Goal: Transaction & Acquisition: Purchase product/service

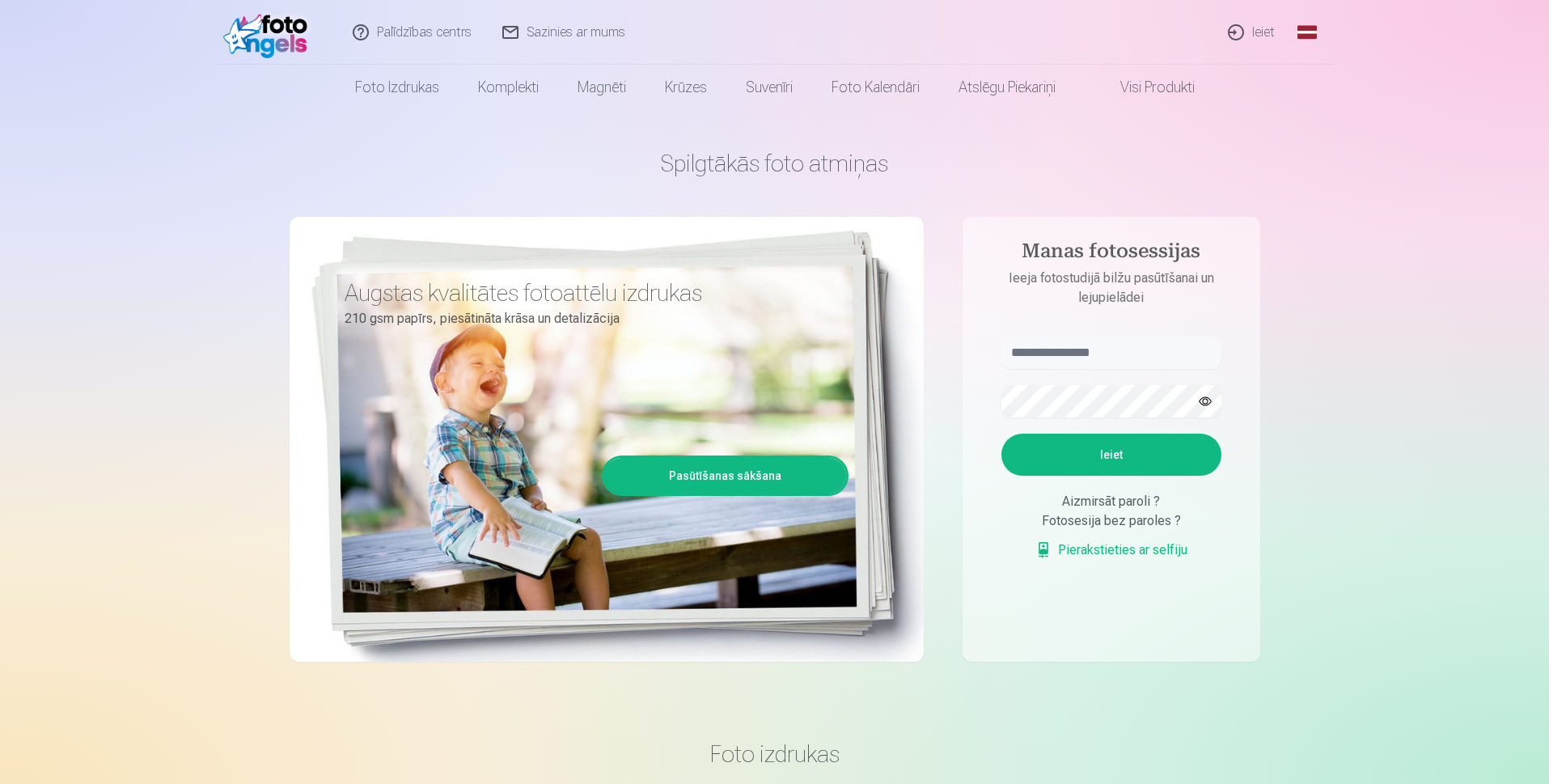
drag, startPoint x: 1203, startPoint y: 396, endPoint x: 1211, endPoint y: 396, distance: 8.1
click at [1210, 396] on button "button" at bounding box center [1205, 401] width 31 height 31
click at [1124, 461] on button "Ieiet" at bounding box center [1112, 455] width 220 height 42
click at [1117, 356] on input "text" at bounding box center [1112, 353] width 220 height 32
type input "**********"
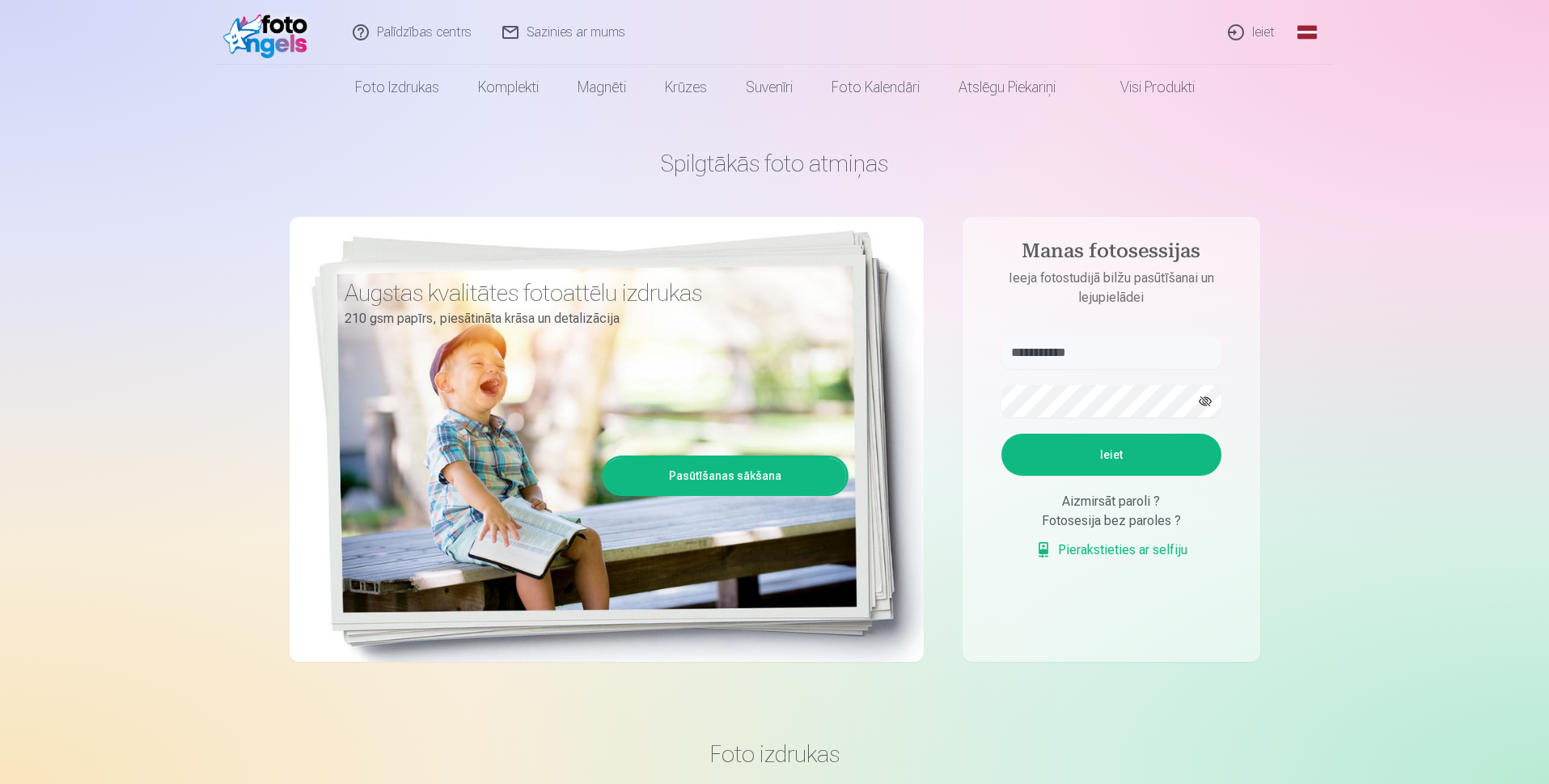
drag, startPoint x: 1122, startPoint y: 448, endPoint x: 1130, endPoint y: 459, distance: 13.3
click at [1122, 449] on button "Ieiet" at bounding box center [1112, 455] width 220 height 42
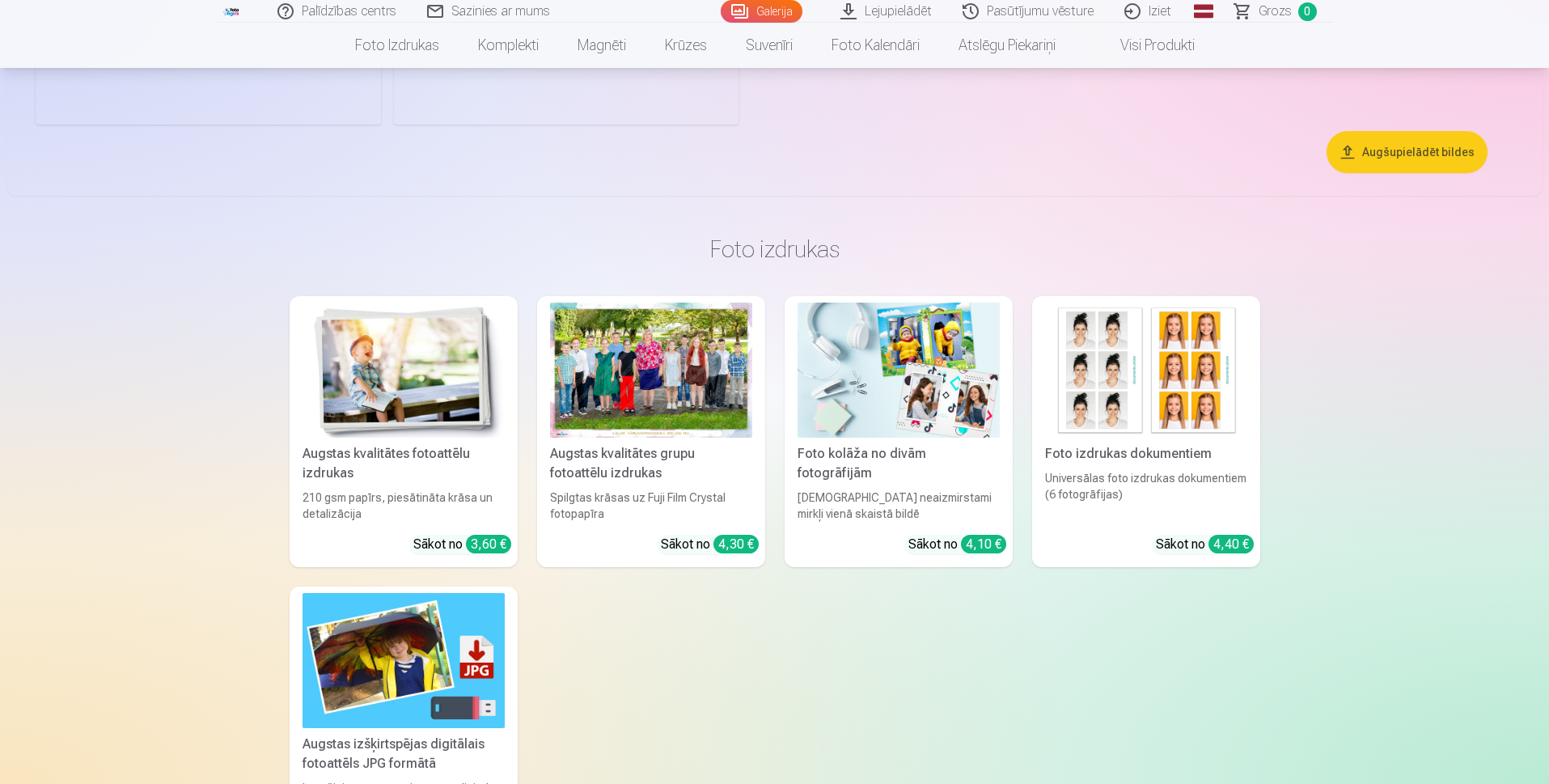
scroll to position [9062, 0]
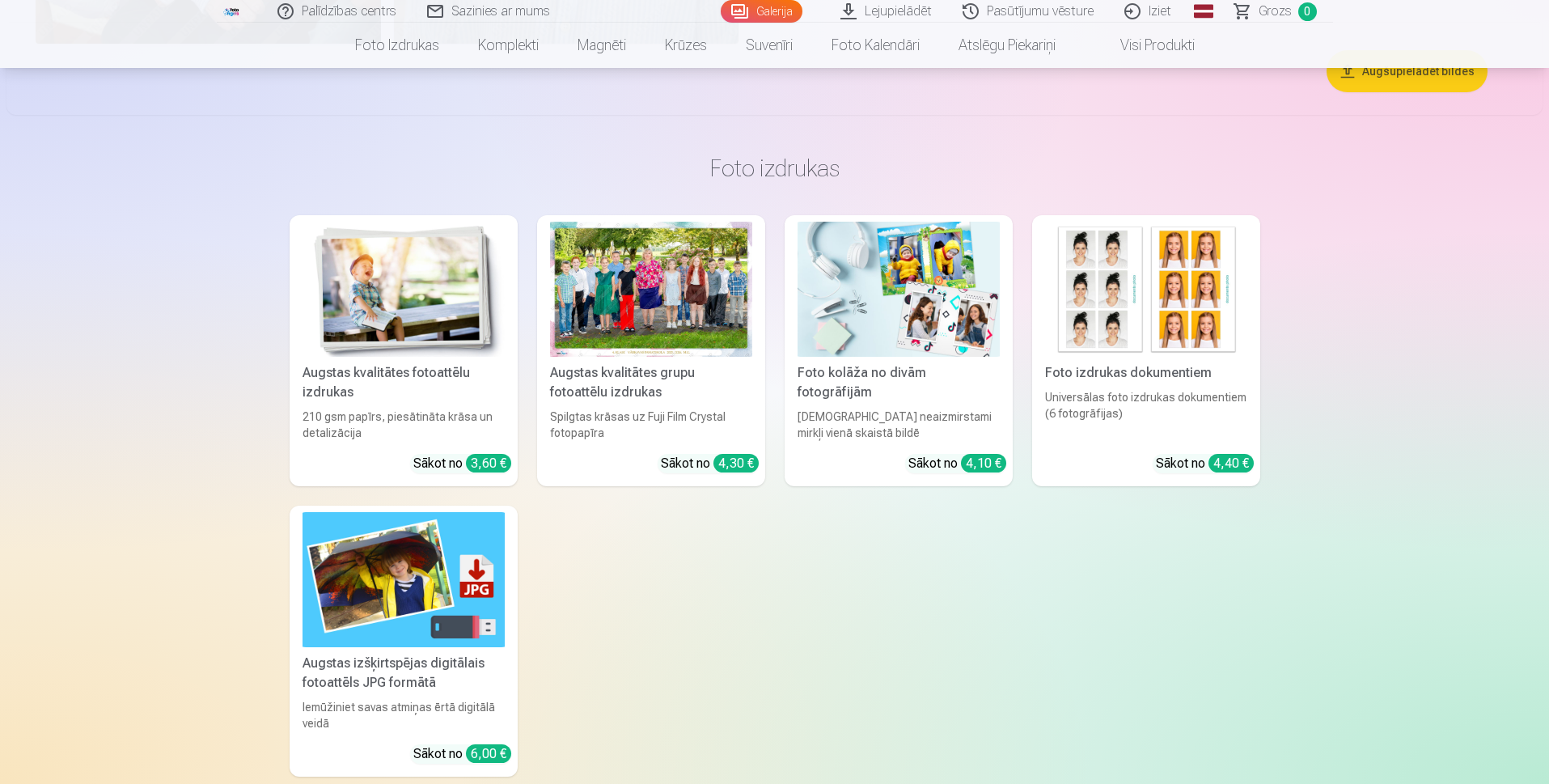
click at [631, 395] on div "Augstas kvalitātes grupu fotoattēlu izdrukas" at bounding box center [651, 382] width 215 height 39
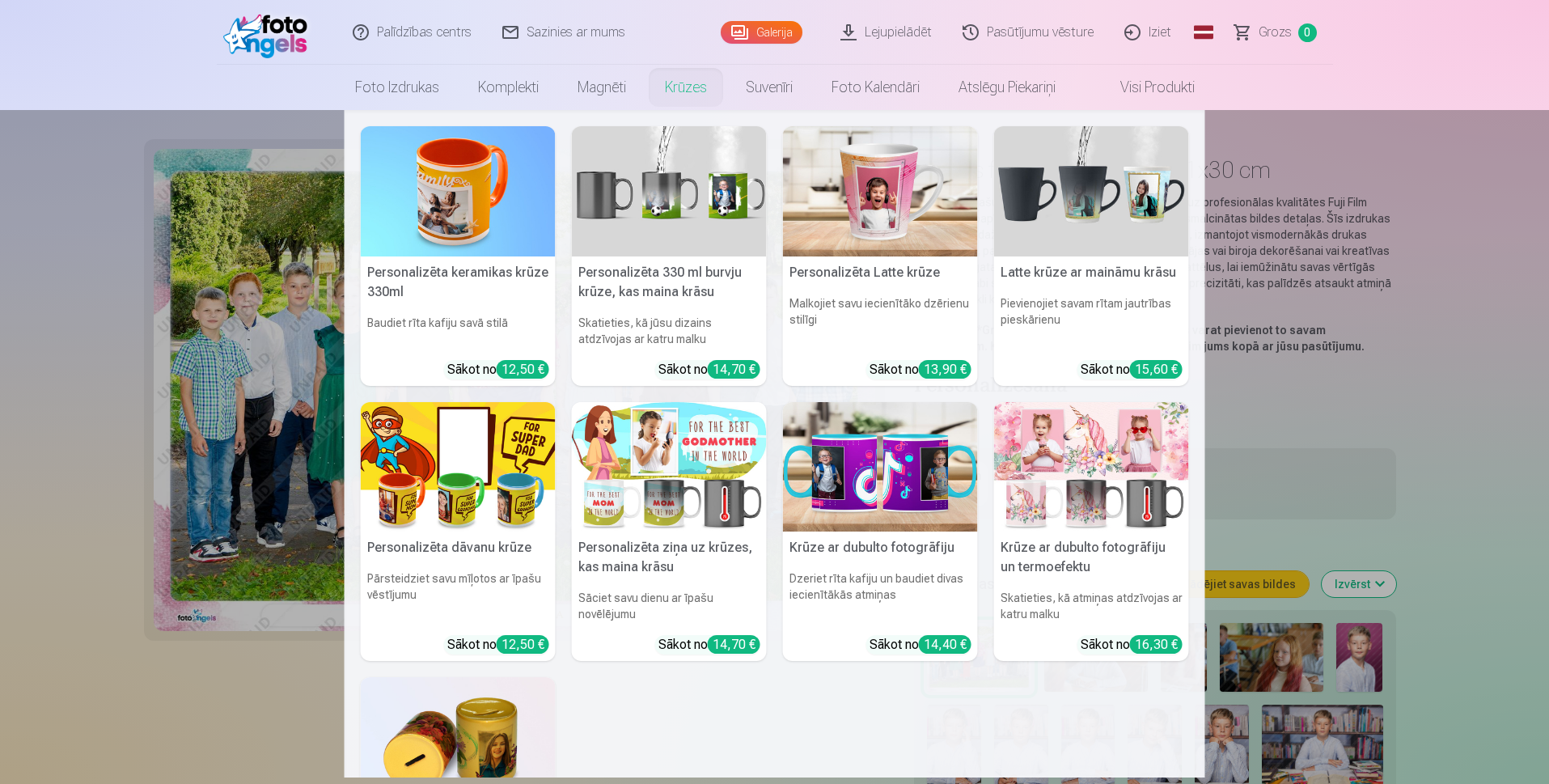
click at [680, 91] on link "Krūzes" at bounding box center [686, 87] width 81 height 45
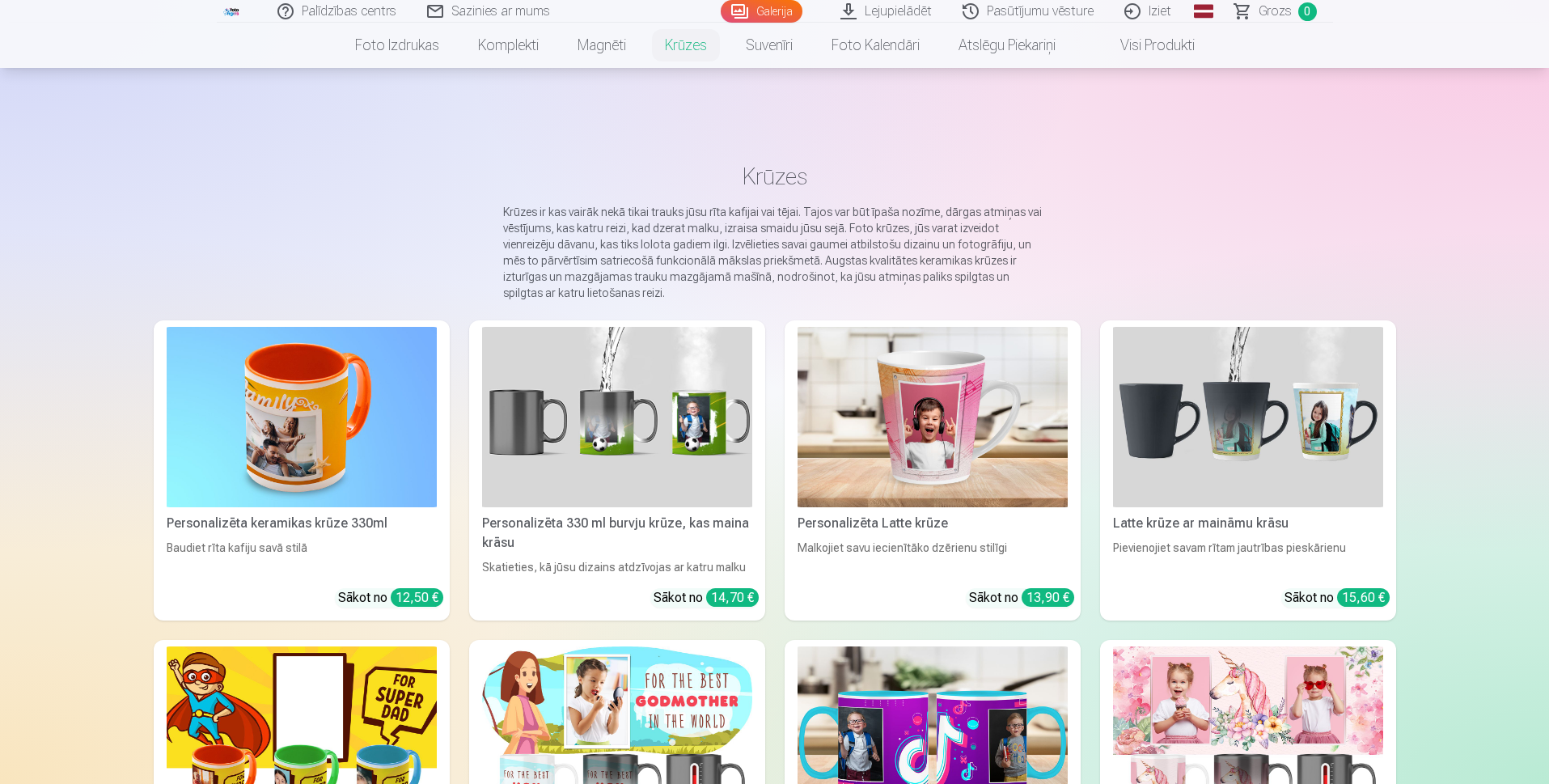
scroll to position [81, 0]
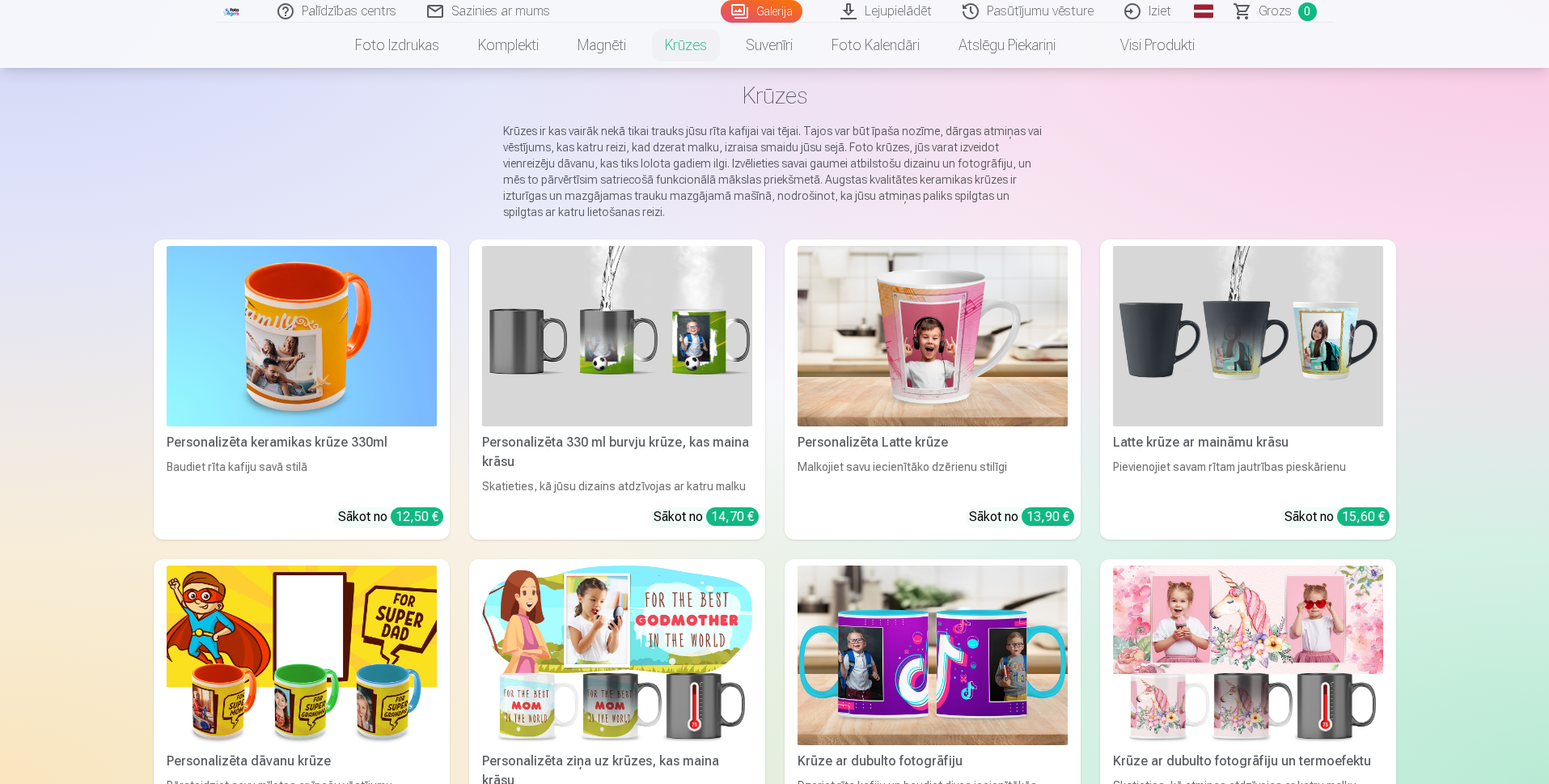
click at [522, 444] on div "Personalizēta 330 ml burvju krūze, kas maina krāsu" at bounding box center [617, 452] width 283 height 39
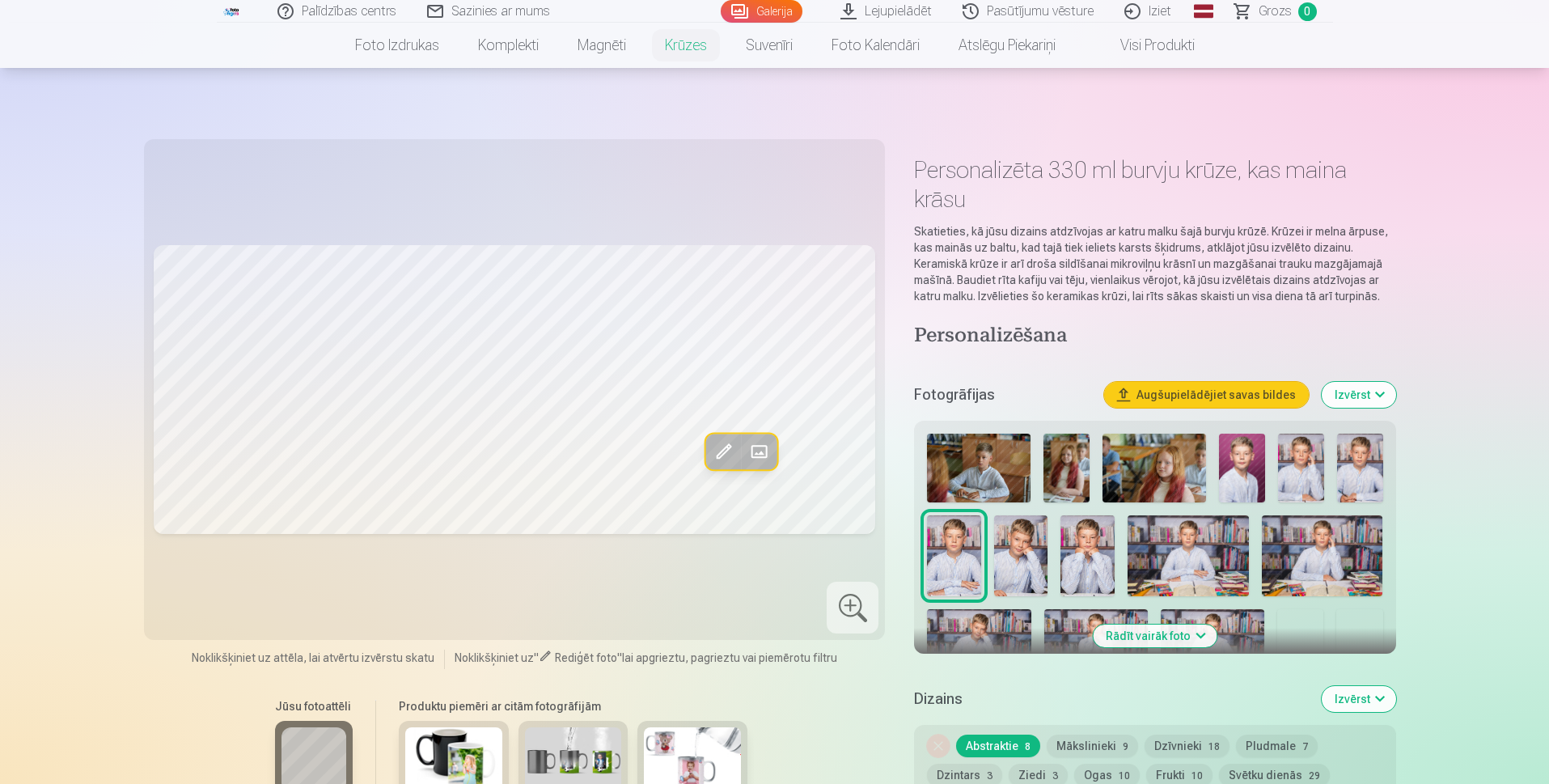
scroll to position [81, 0]
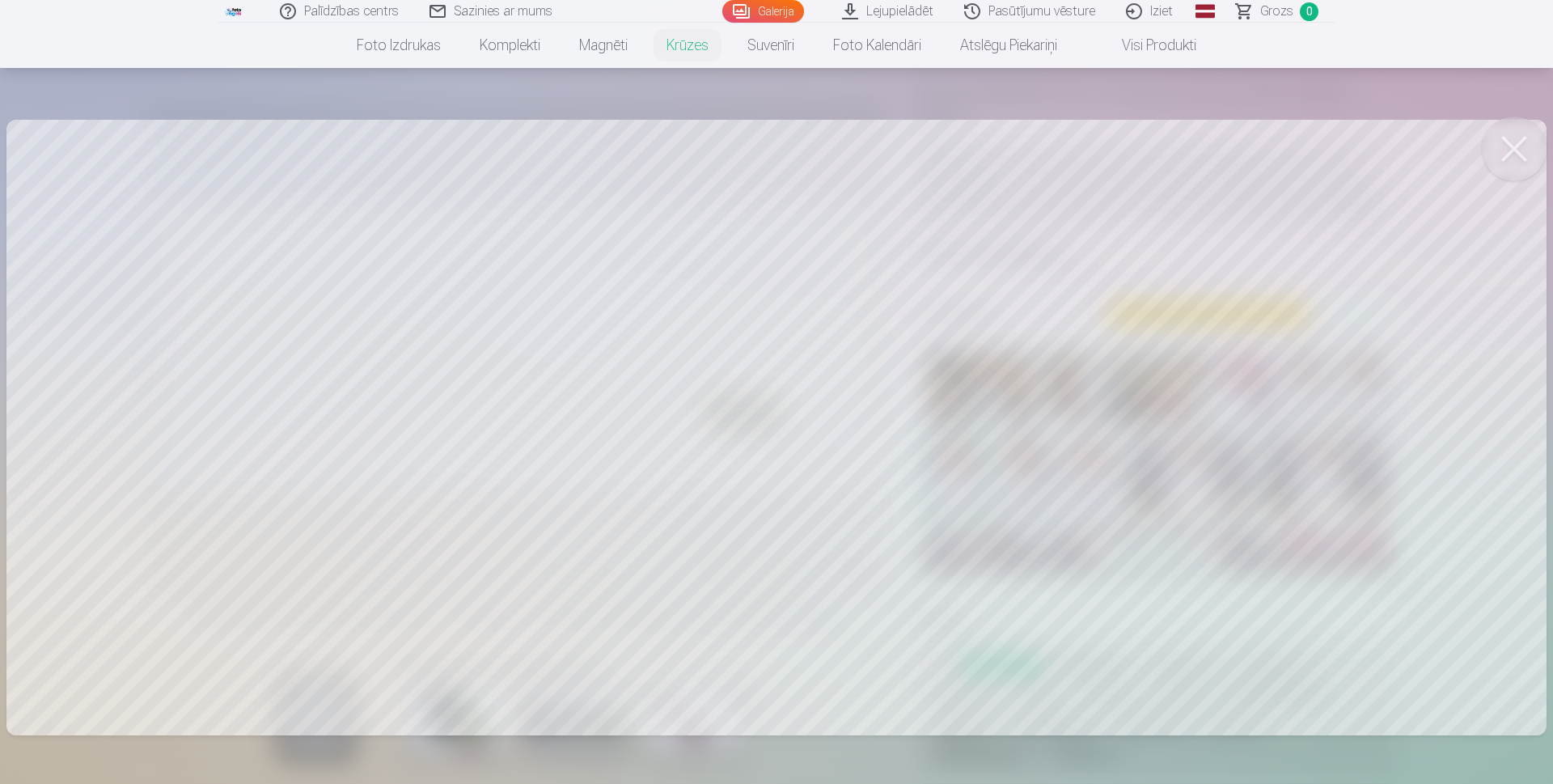
click at [1498, 157] on button at bounding box center [1514, 149] width 65 height 65
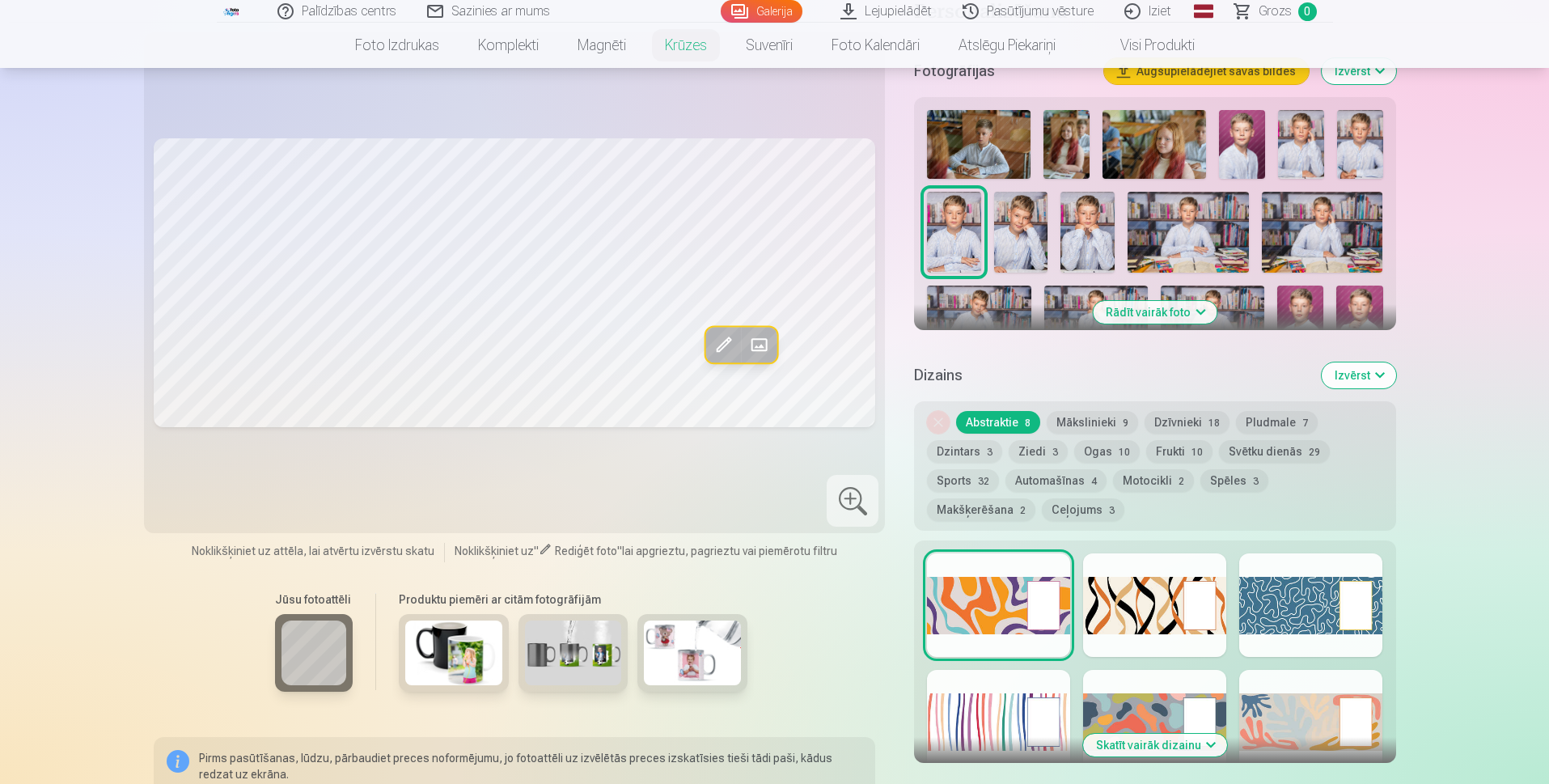
scroll to position [405, 0]
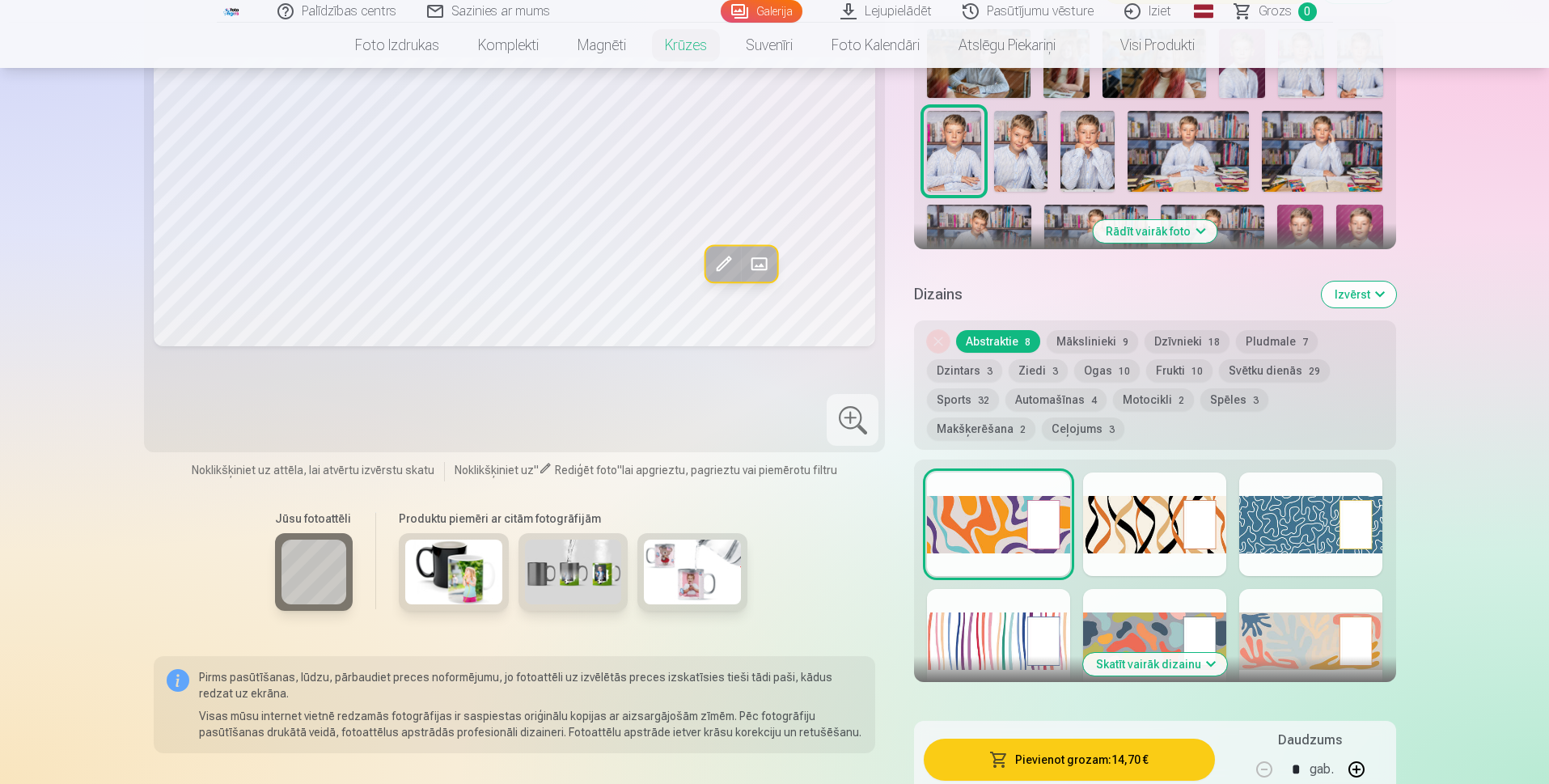
click at [1160, 667] on button "Skatīt vairāk dizainu" at bounding box center [1155, 664] width 144 height 23
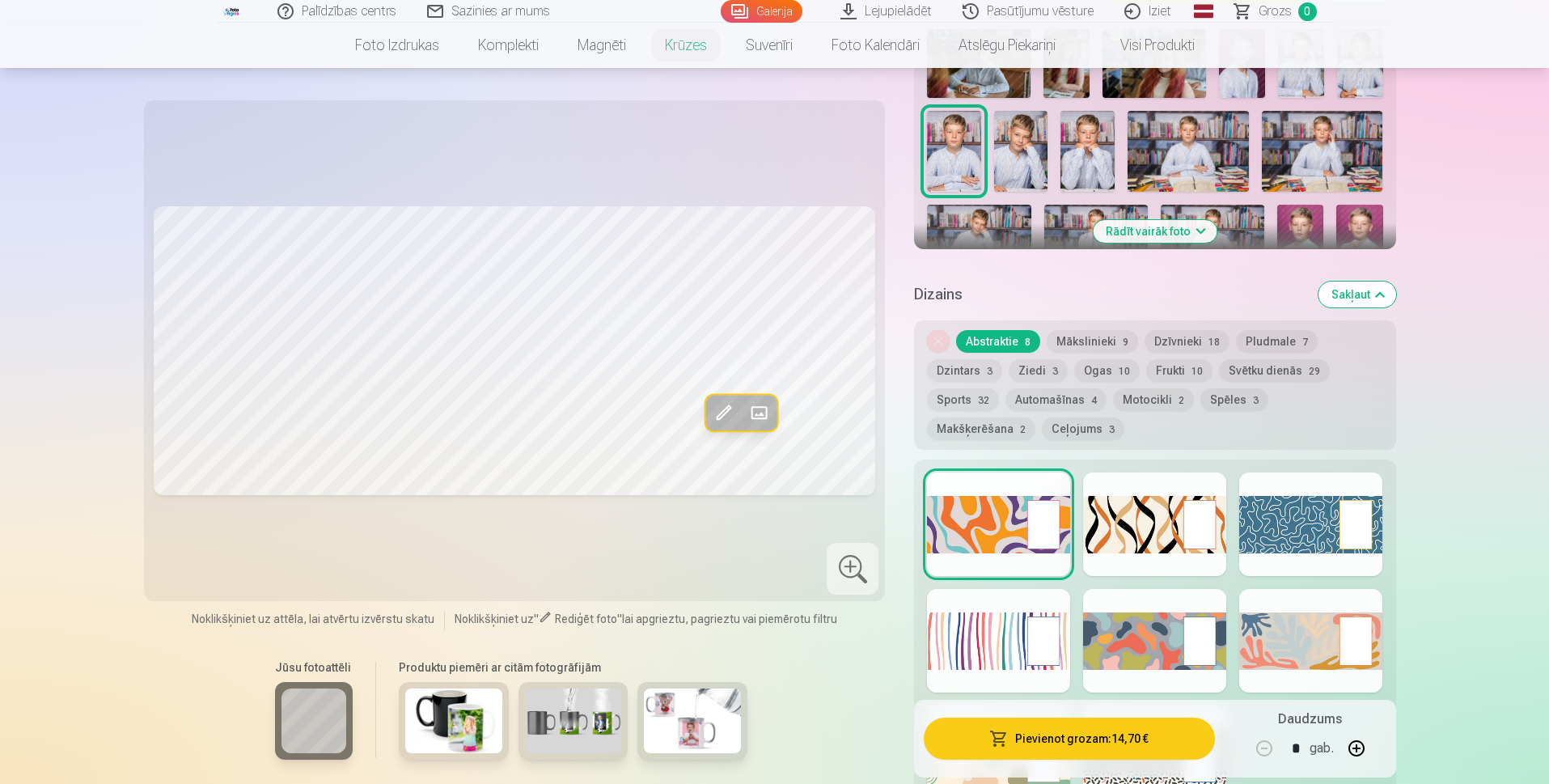
click at [1276, 527] on div at bounding box center [1310, 524] width 143 height 104
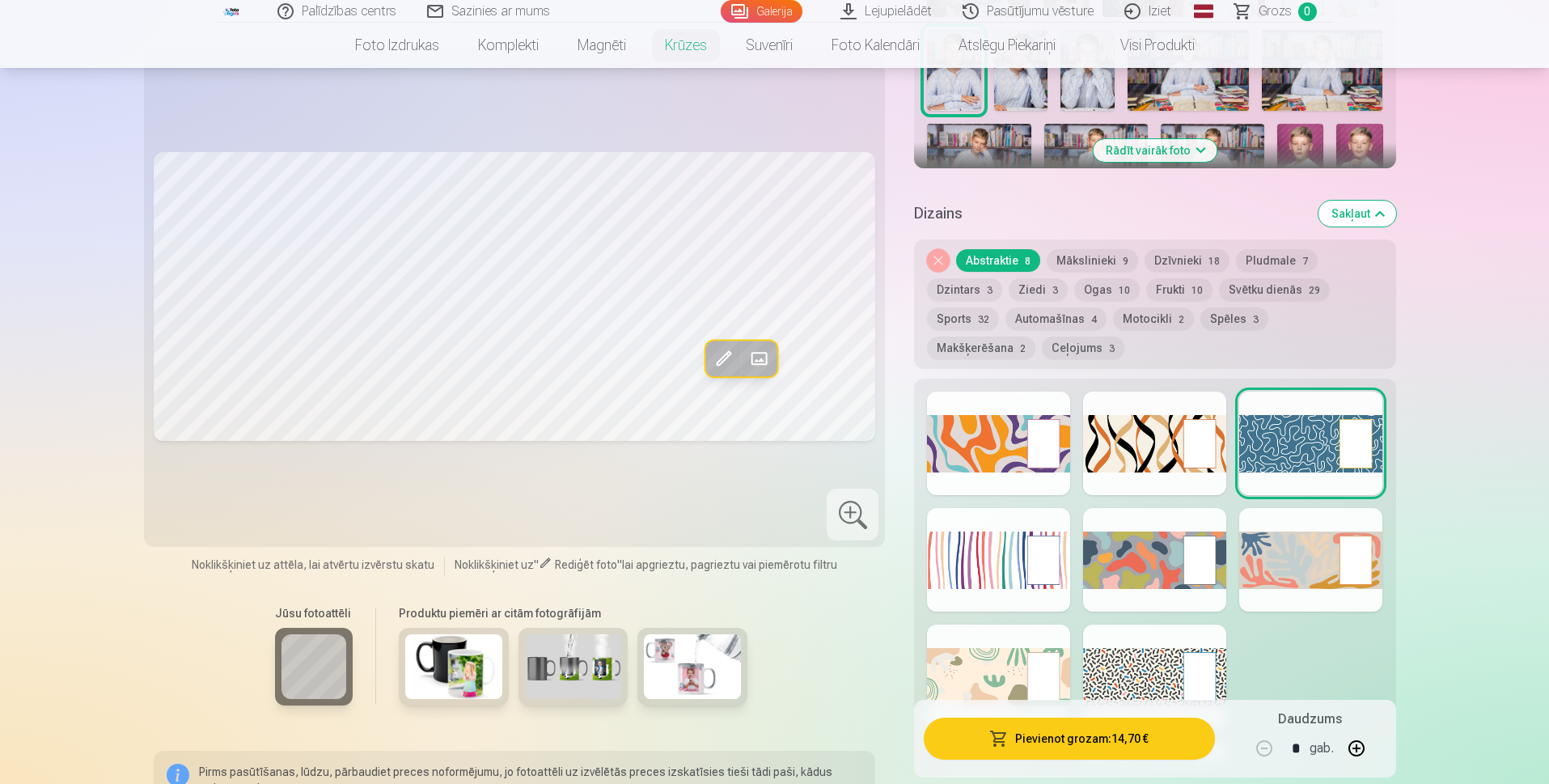
scroll to position [566, 0]
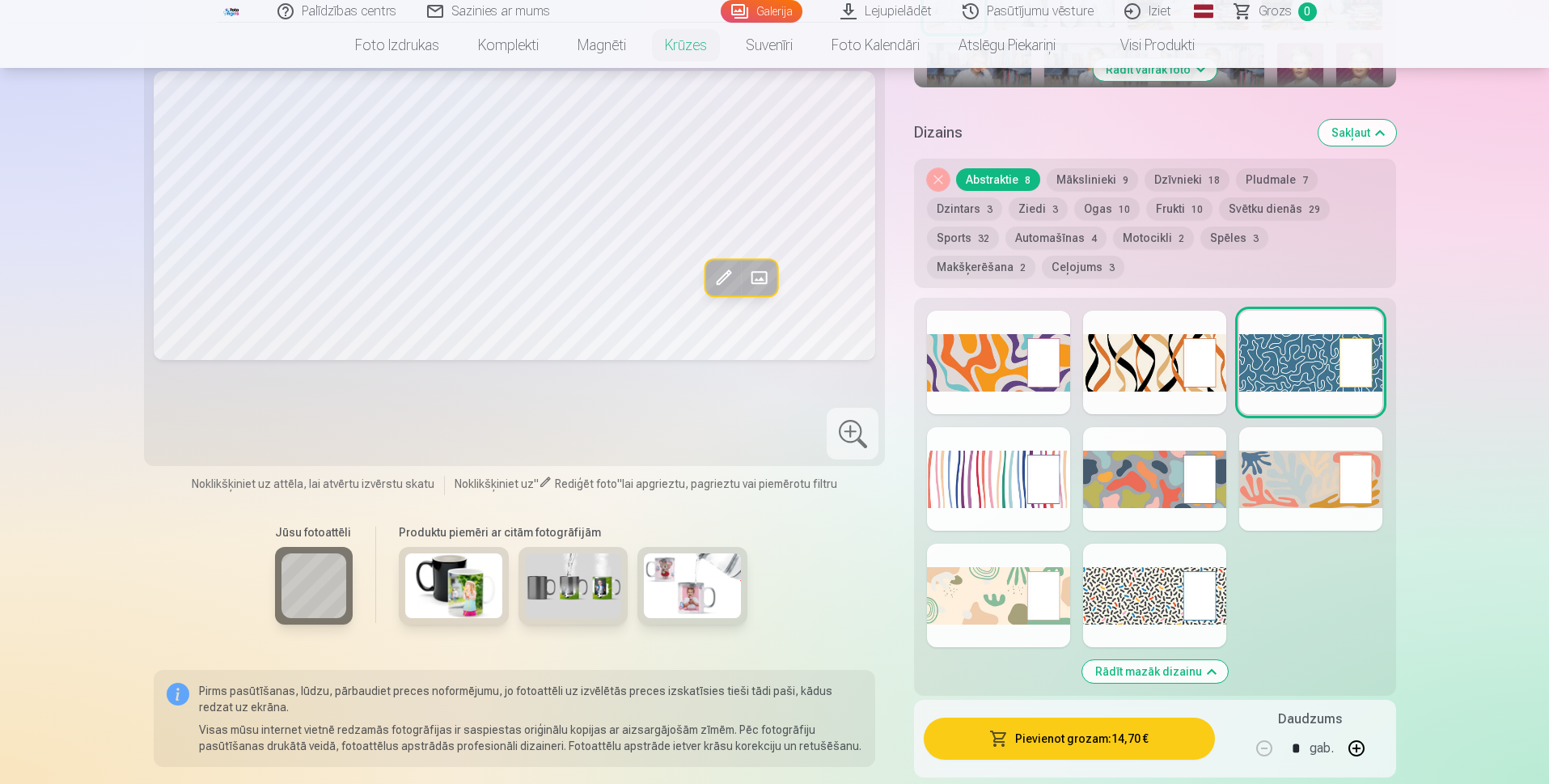
click at [1112, 173] on button "Mākslinieki 9" at bounding box center [1092, 179] width 91 height 23
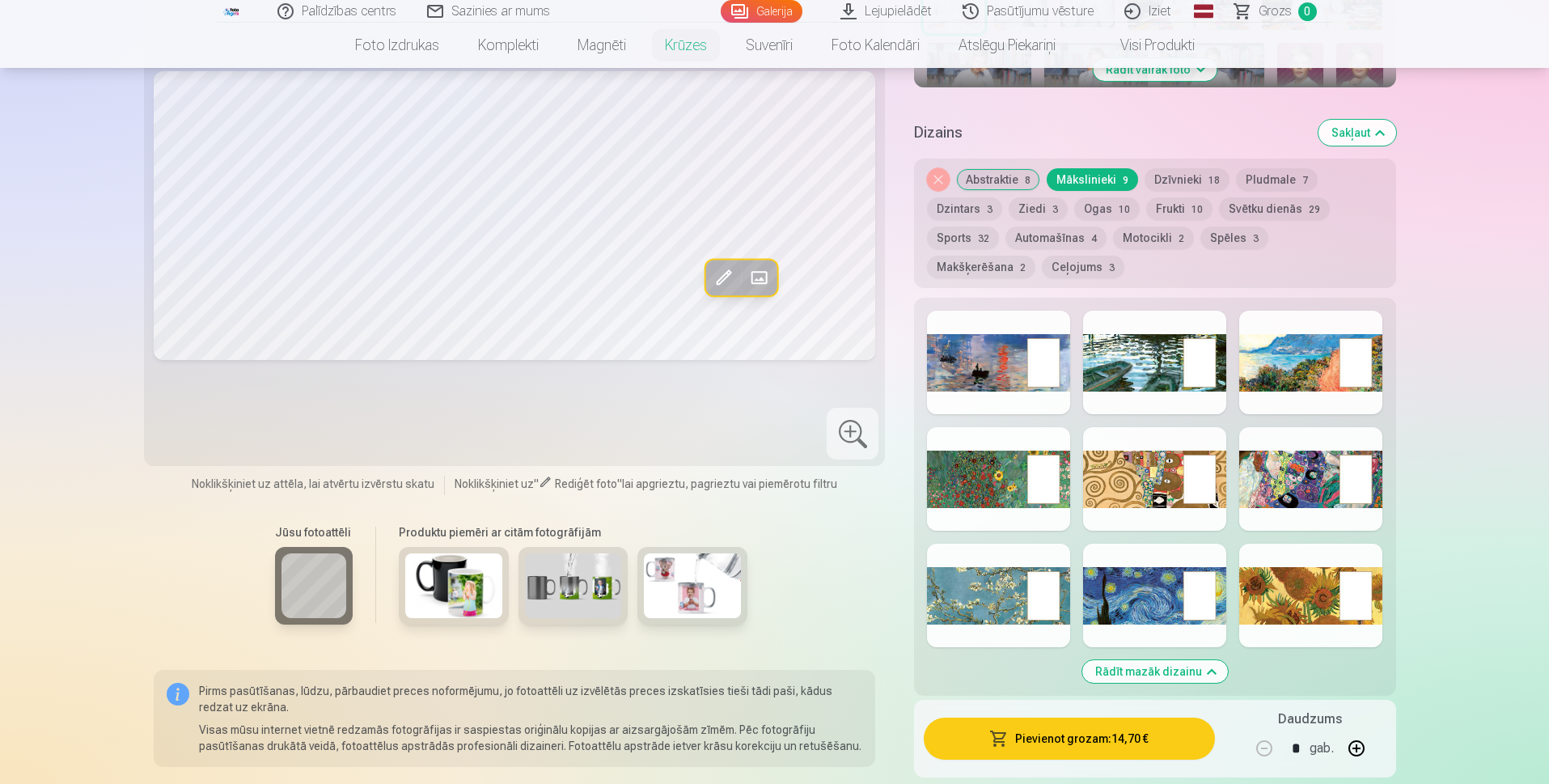
click at [1189, 177] on button "Dzīvnieki 18" at bounding box center [1187, 179] width 85 height 23
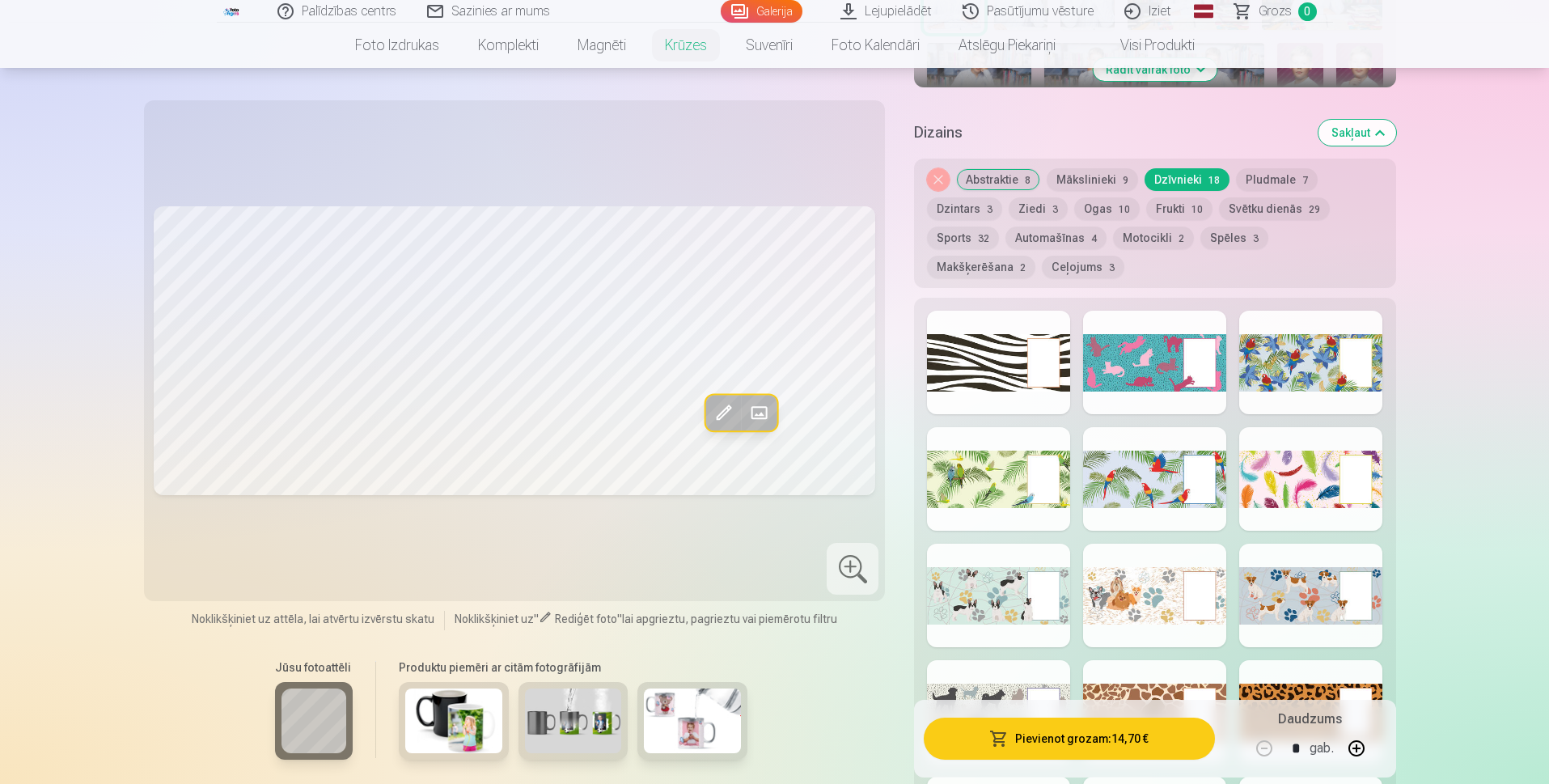
click at [1268, 177] on button "Pludmale 7" at bounding box center [1277, 179] width 82 height 23
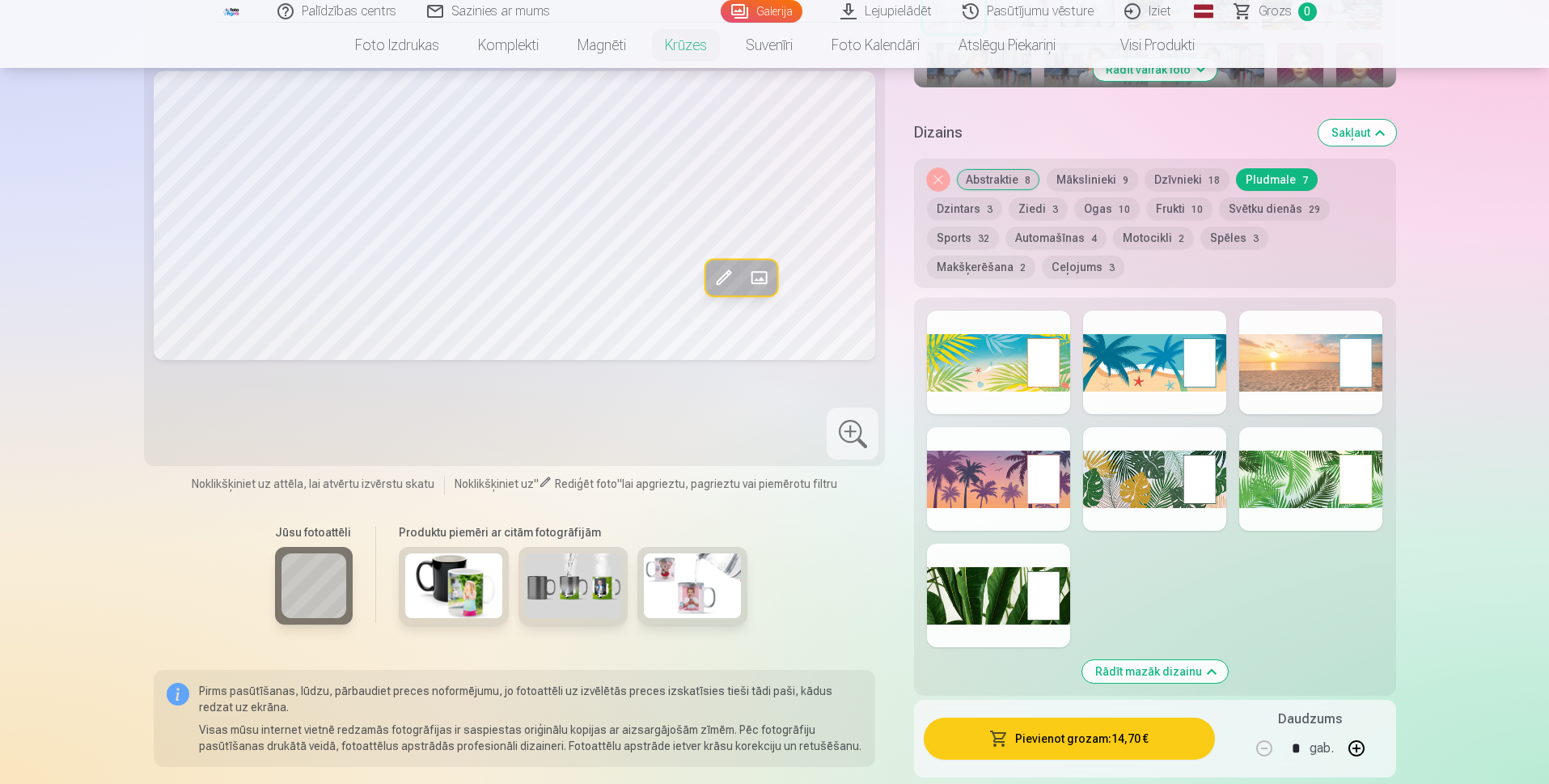
click at [951, 202] on button "Dzintars 3" at bounding box center [964, 208] width 75 height 23
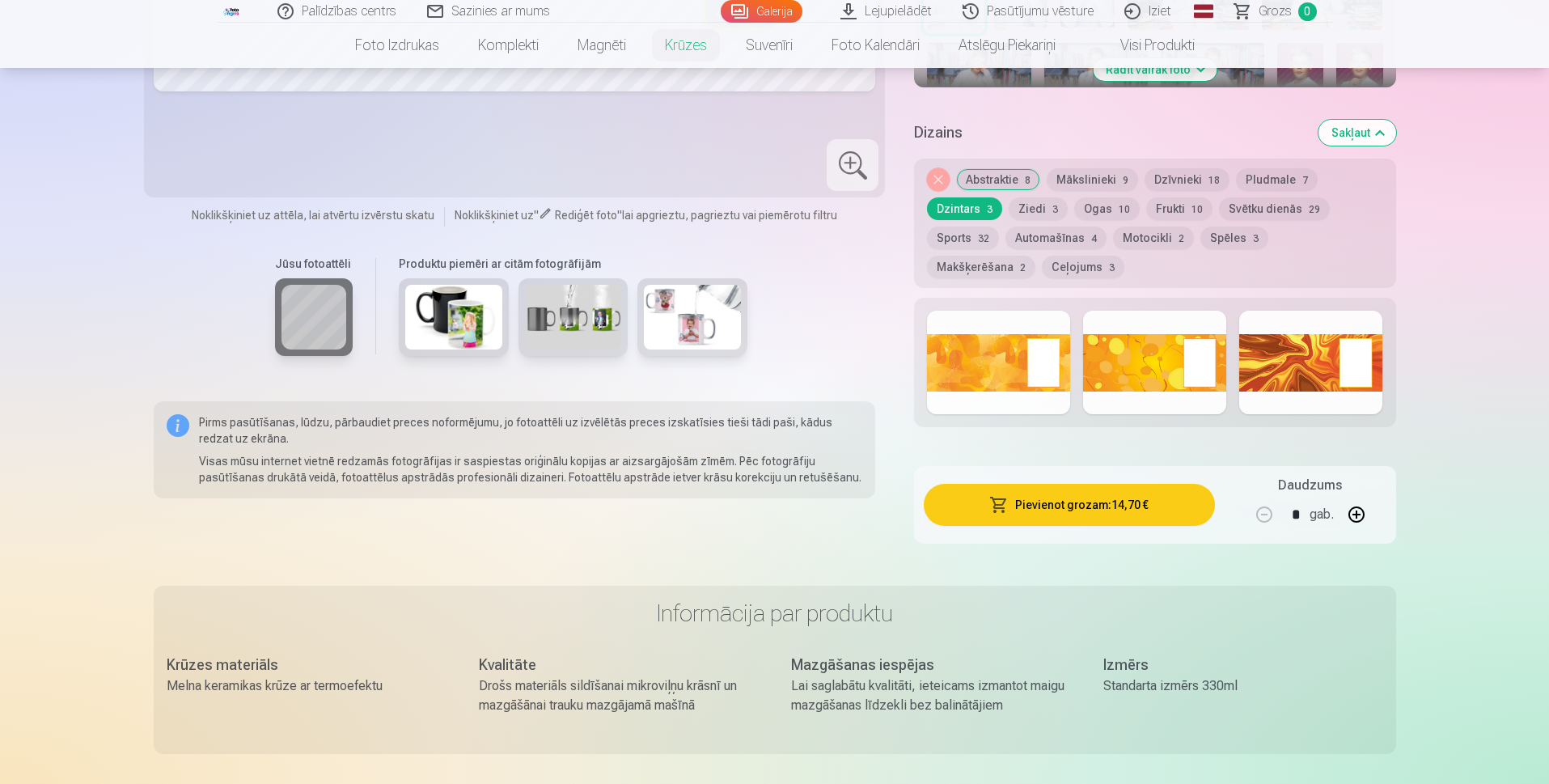
click at [1034, 203] on button "Ziedi 3" at bounding box center [1038, 208] width 59 height 23
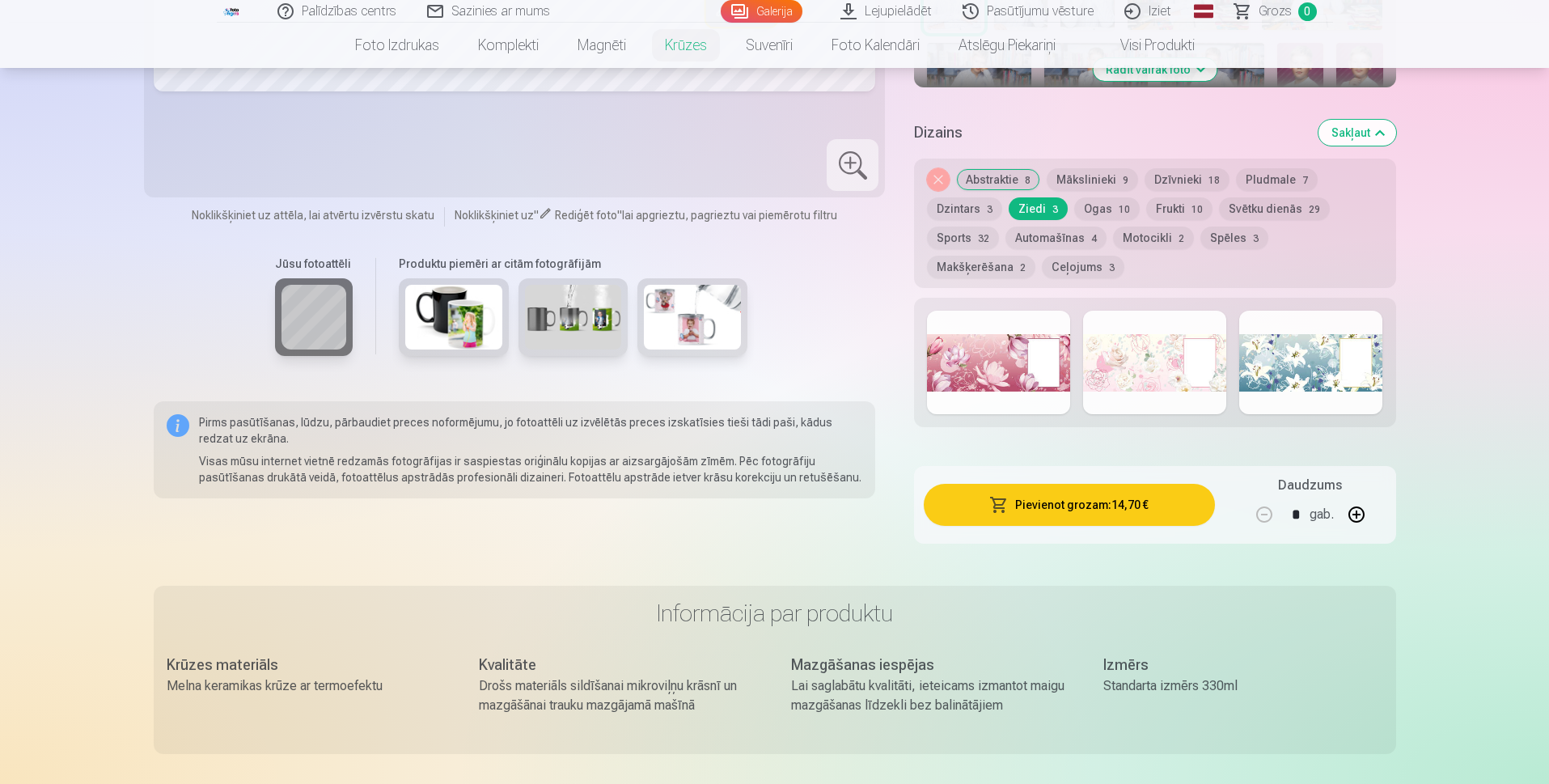
click at [1095, 202] on button "Ogas 10" at bounding box center [1107, 208] width 66 height 23
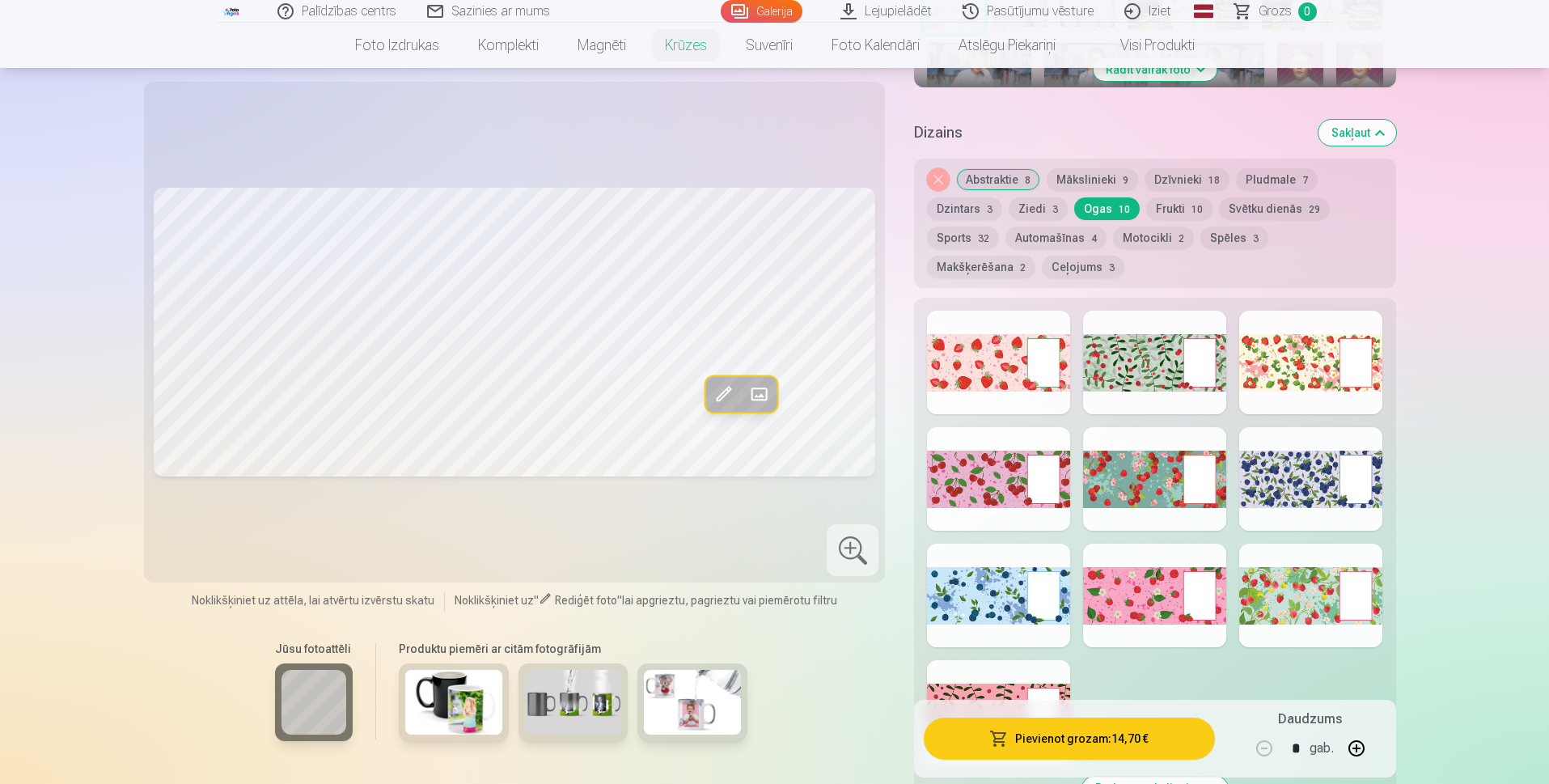
click at [1176, 208] on button "Frukti 10" at bounding box center [1179, 208] width 66 height 23
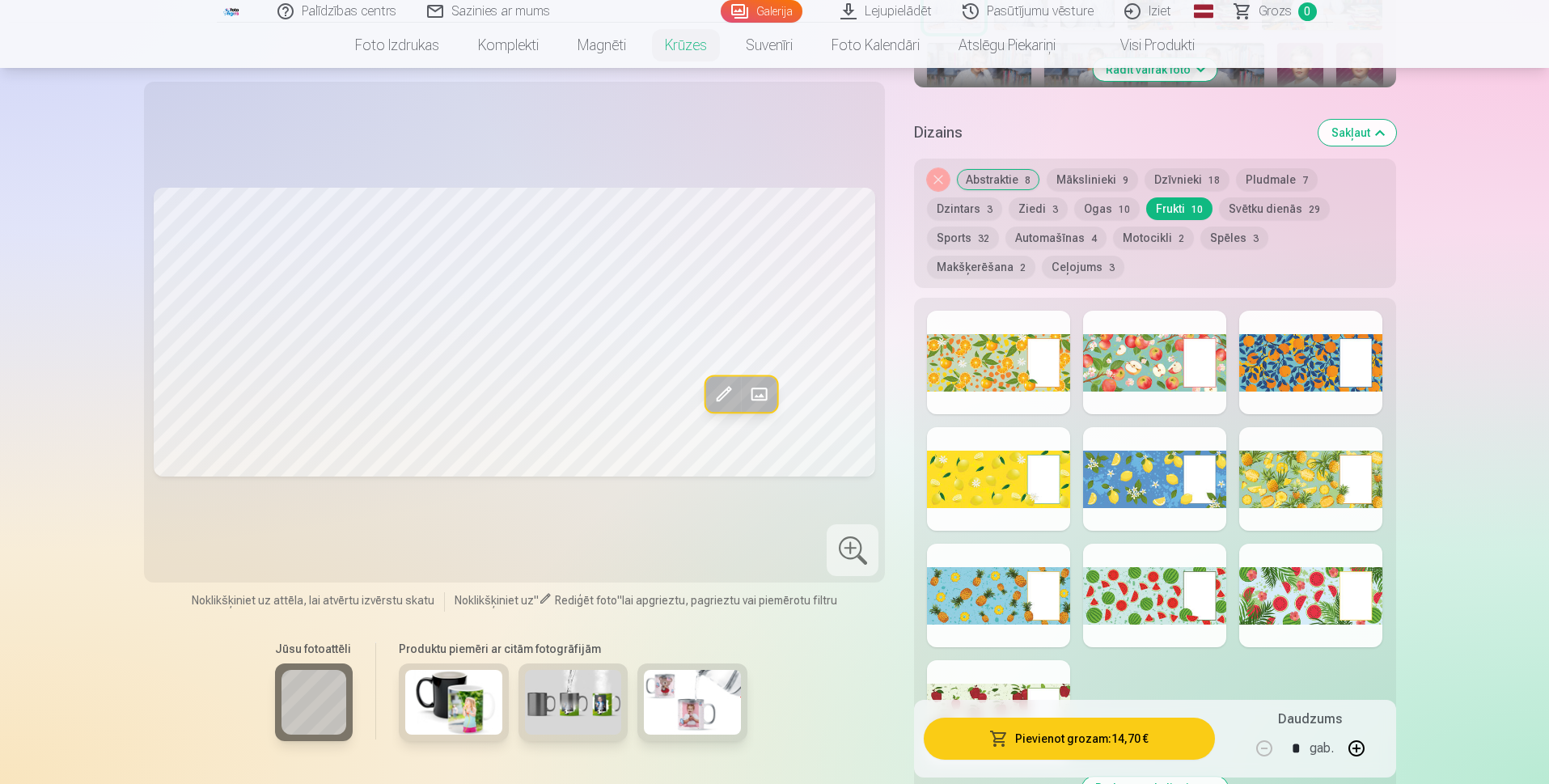
click at [1261, 204] on button "Svētku dienās 29" at bounding box center [1274, 208] width 111 height 23
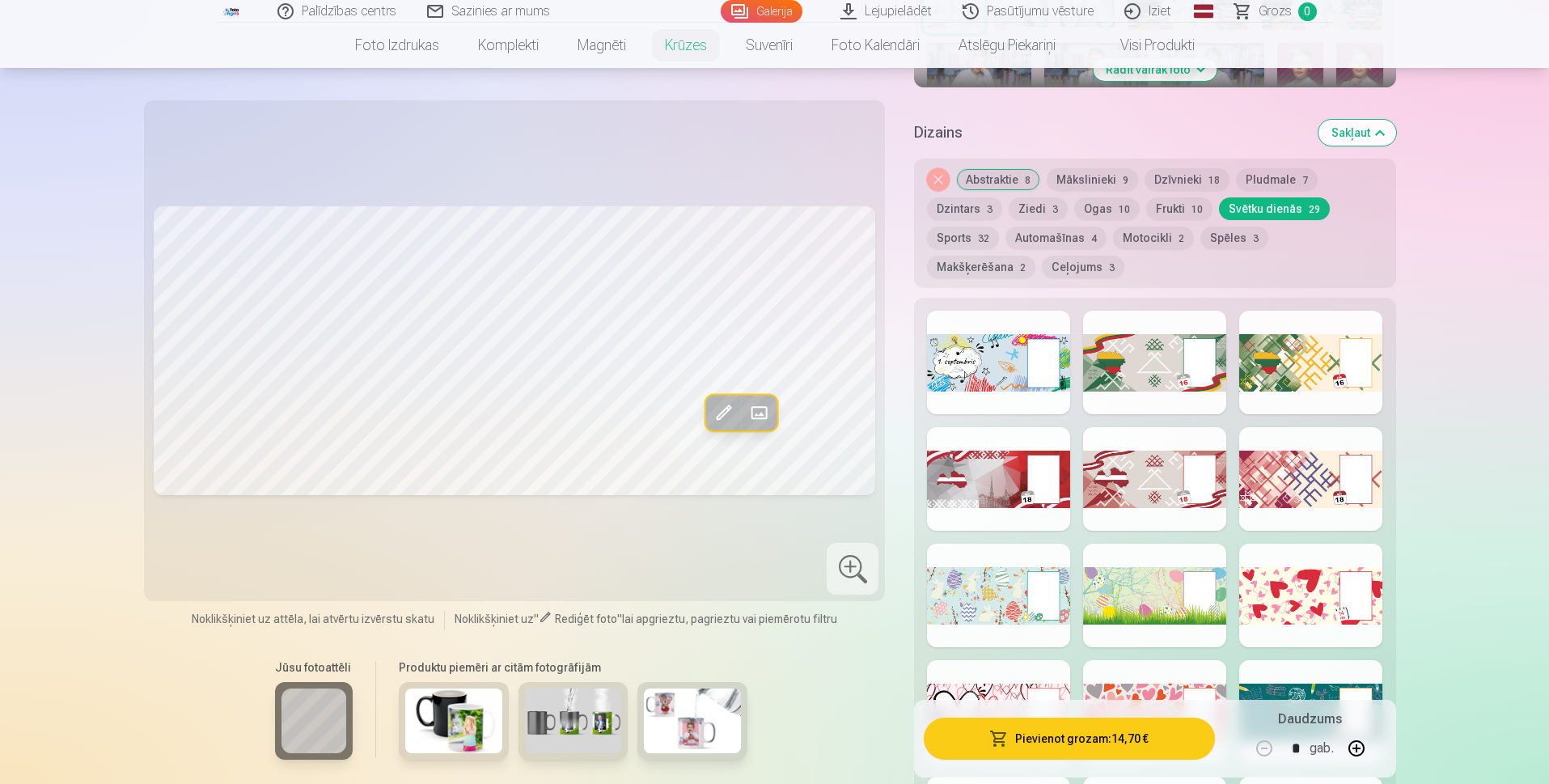
click at [947, 238] on button "Sports 32" at bounding box center [963, 238] width 72 height 23
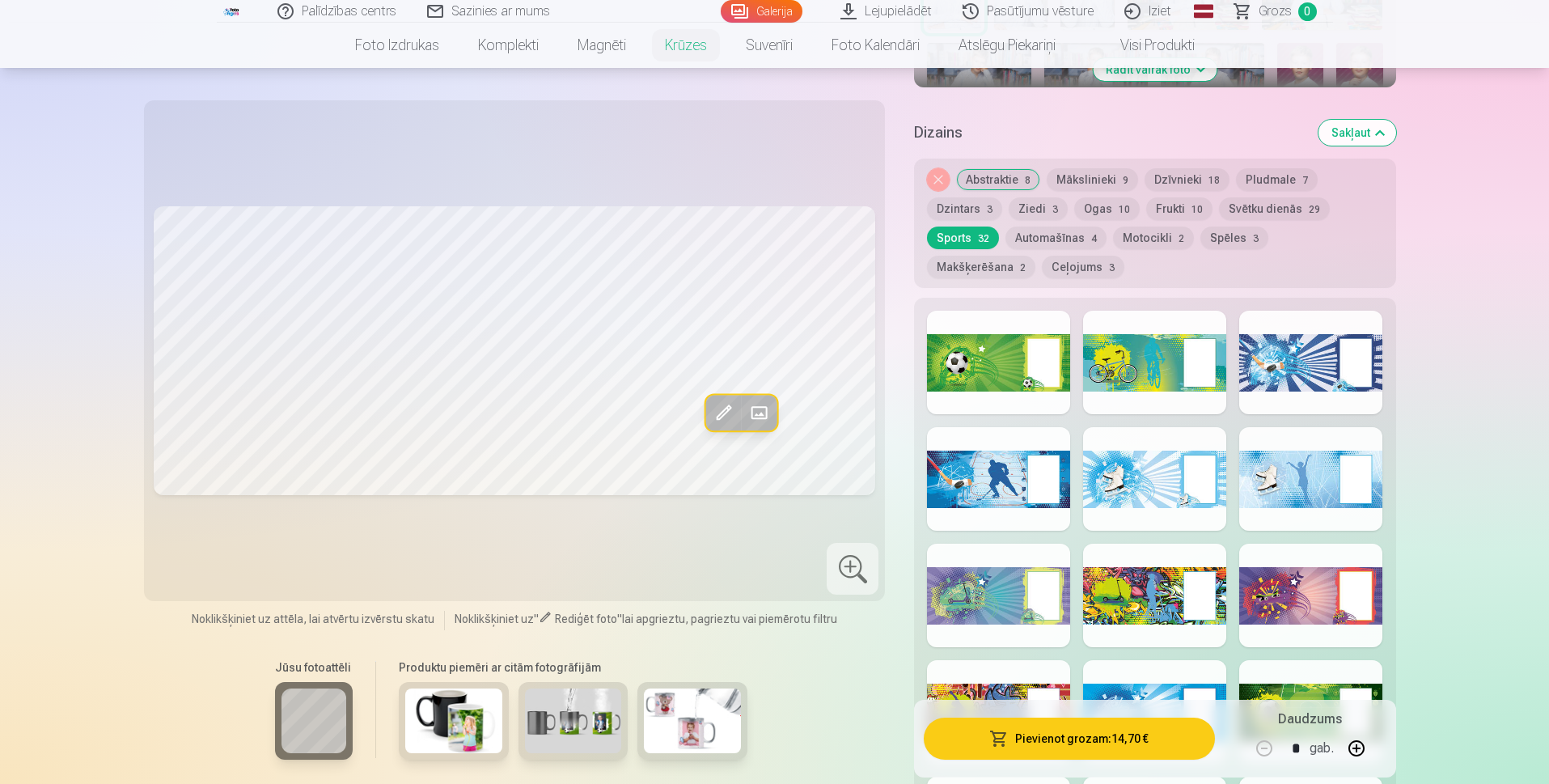
click at [970, 491] on div at bounding box center [998, 479] width 143 height 104
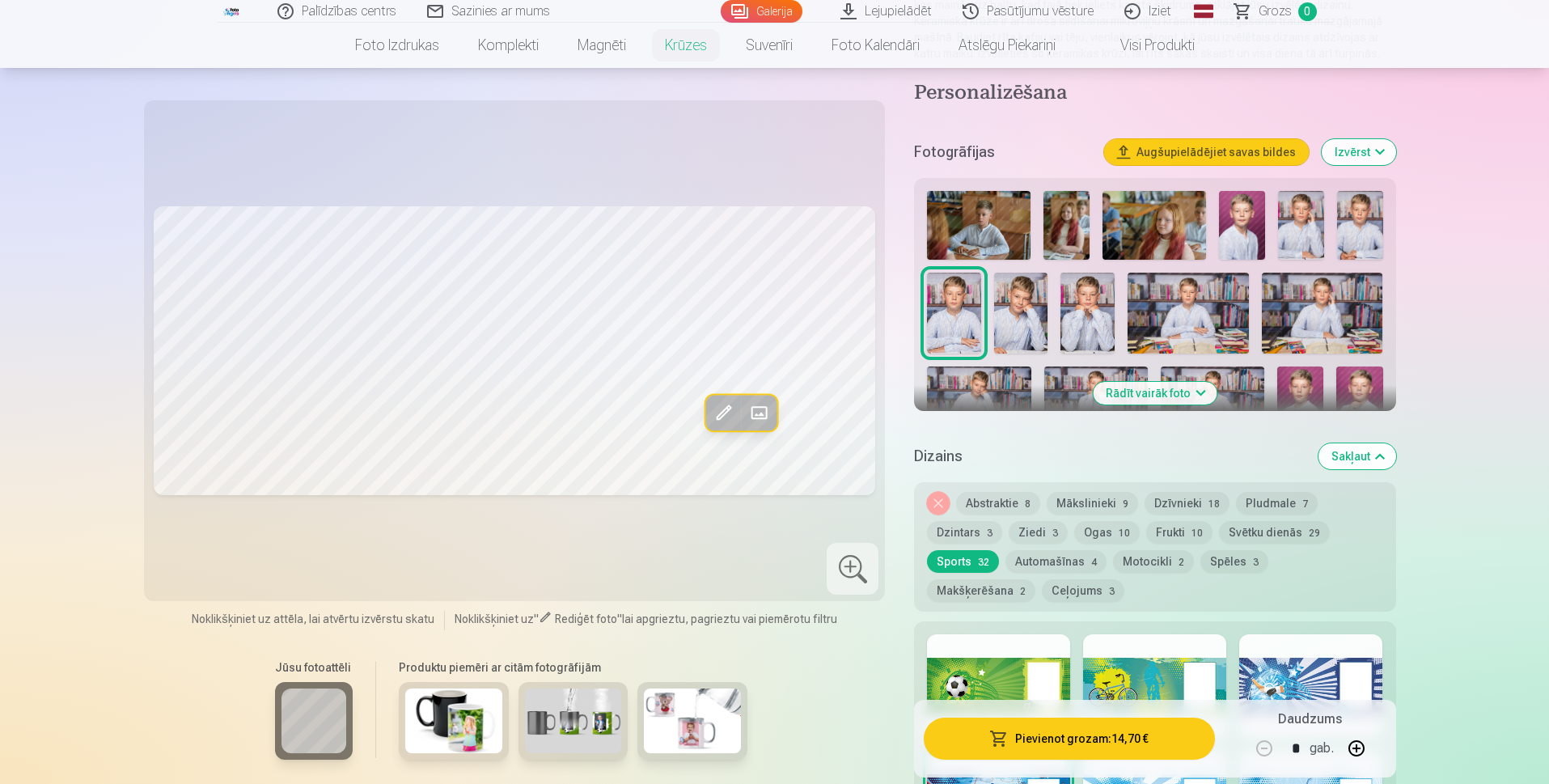
scroll to position [162, 0]
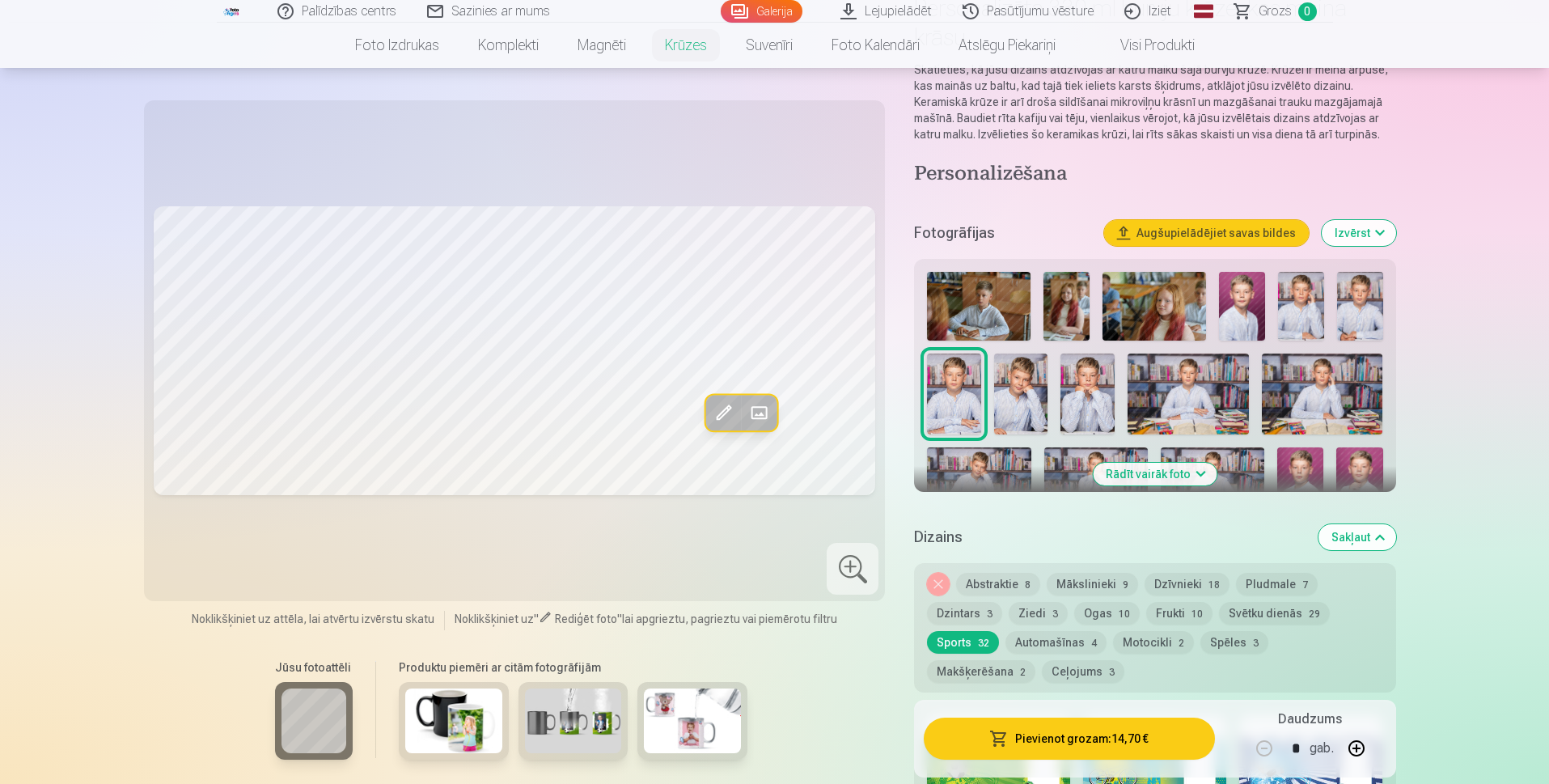
click at [1142, 473] on button "Rādīt vairāk foto" at bounding box center [1155, 474] width 124 height 23
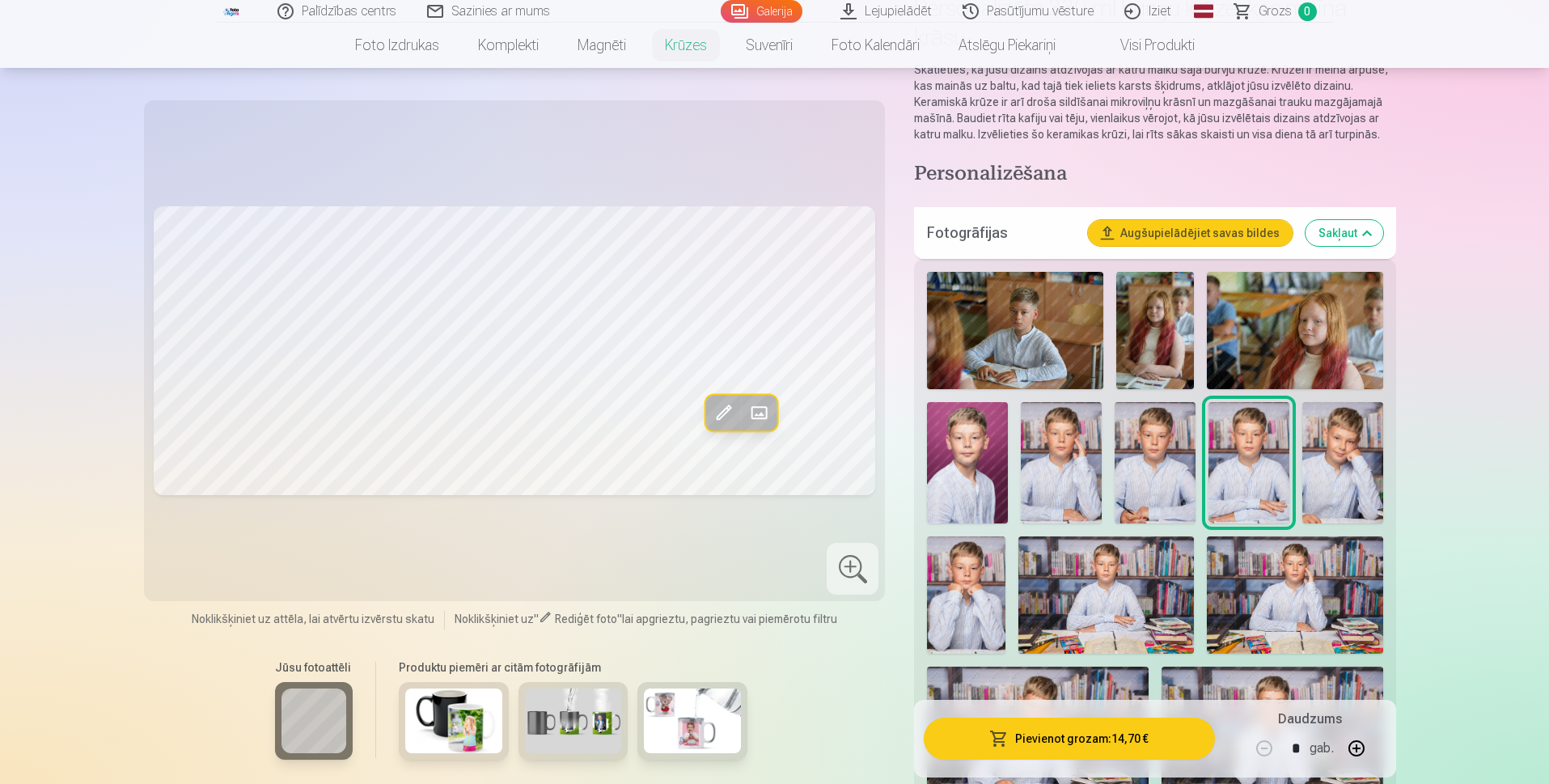
scroll to position [485, 0]
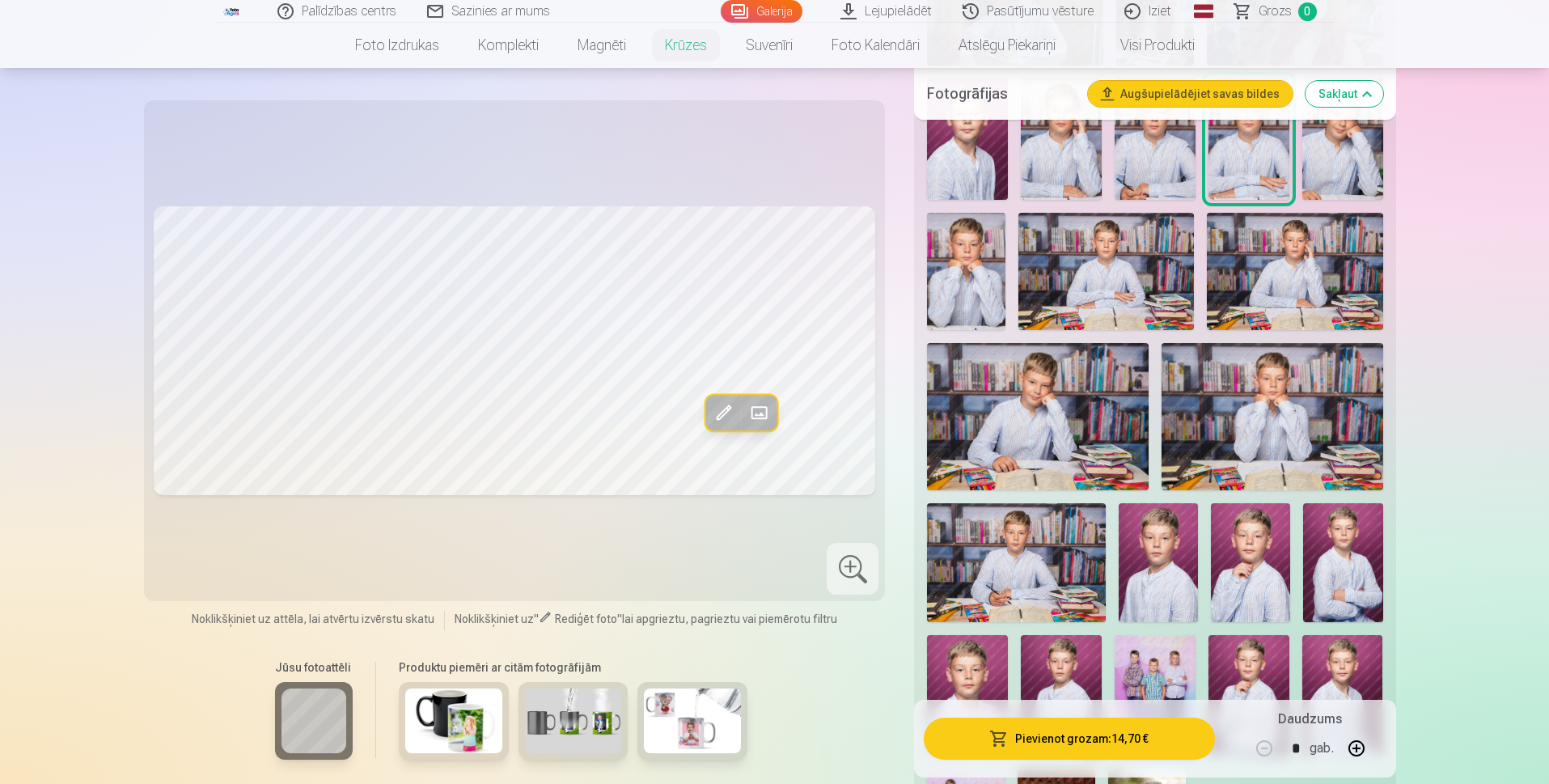
click at [1172, 595] on img at bounding box center [1158, 562] width 79 height 119
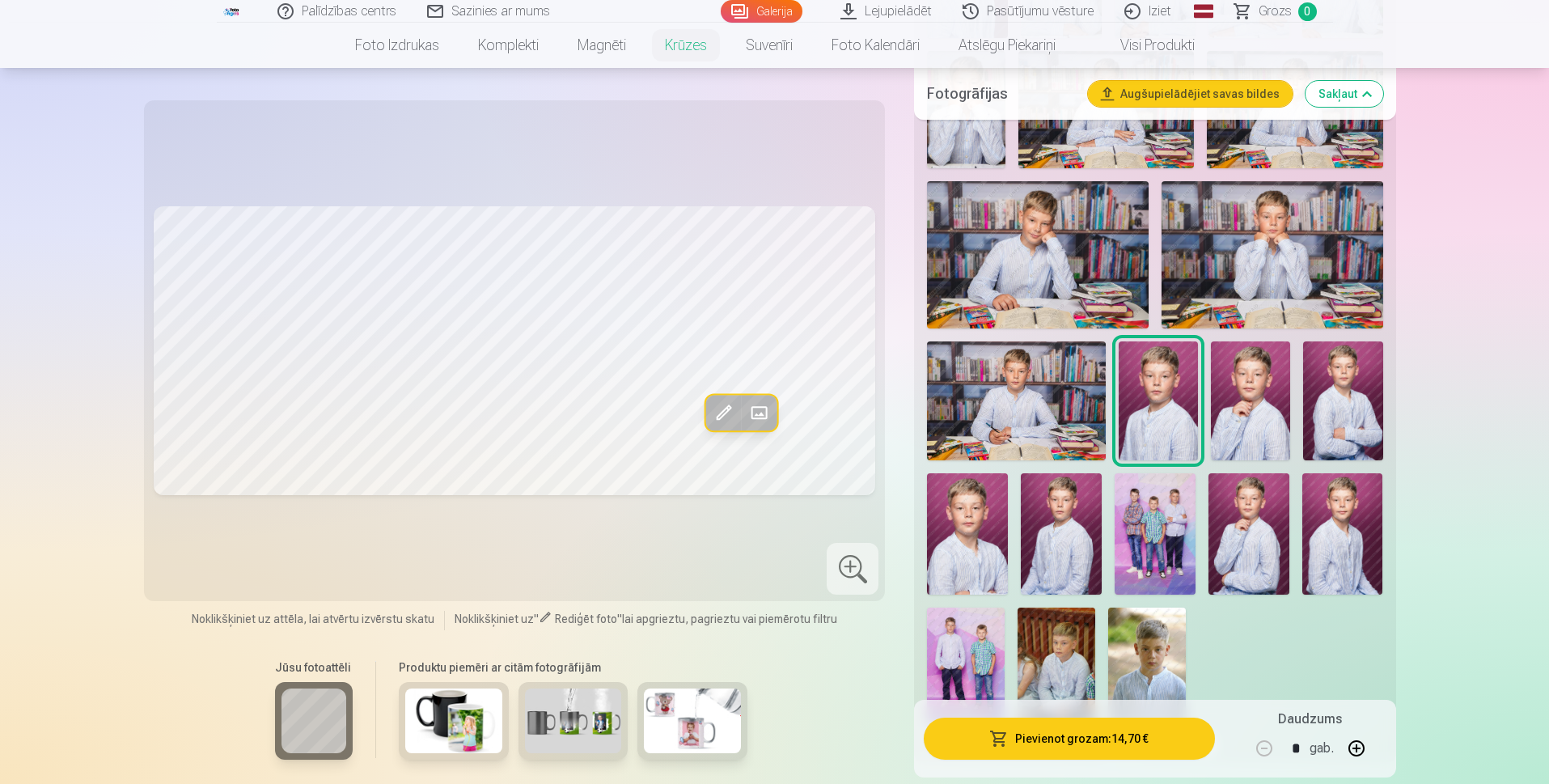
click at [1167, 655] on img at bounding box center [1147, 666] width 78 height 117
click at [969, 543] on img at bounding box center [967, 533] width 81 height 121
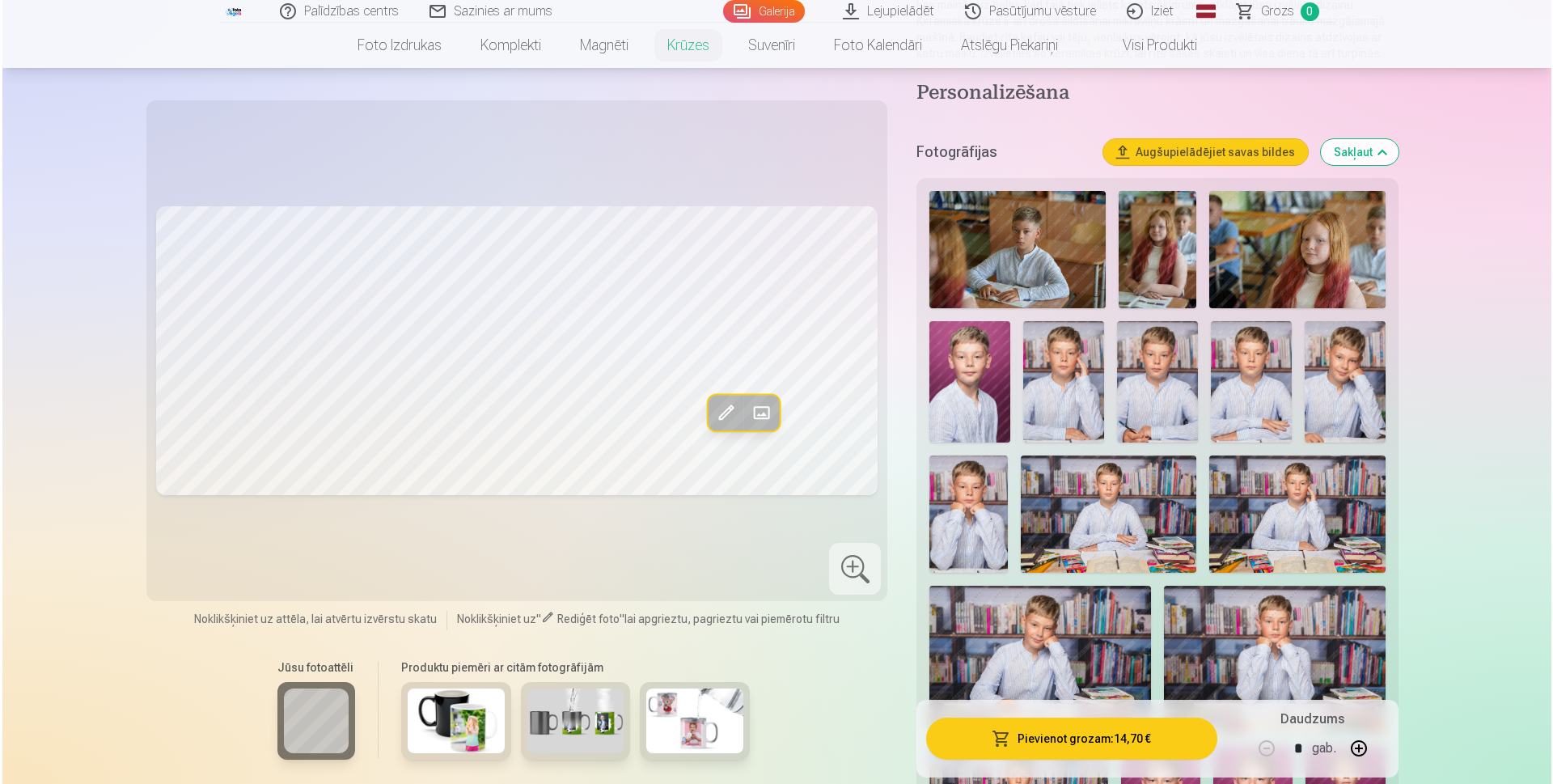
scroll to position [0, 0]
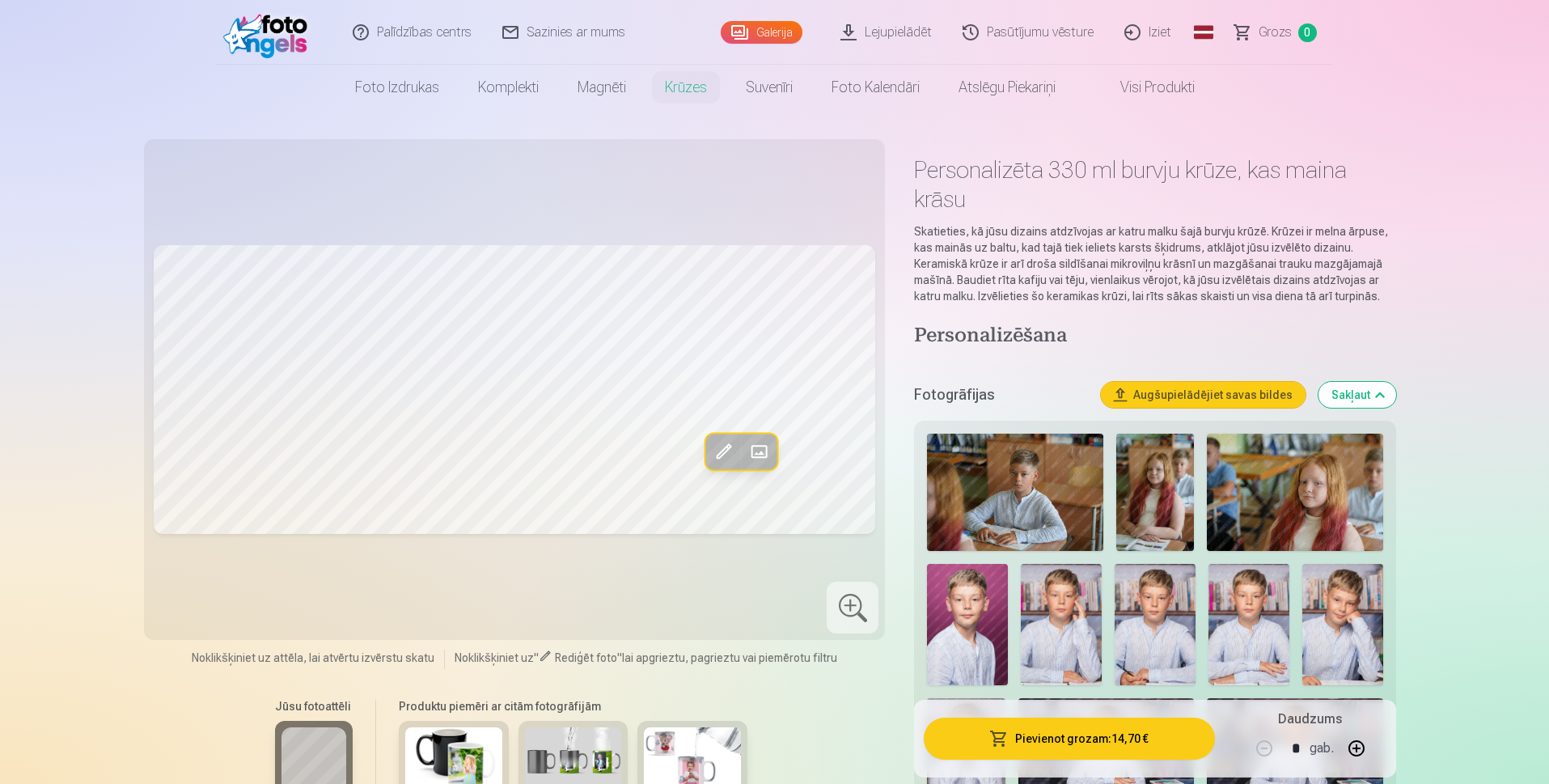
click at [1111, 723] on button "Pievienot grozam : 14,70 €" at bounding box center [1069, 739] width 290 height 42
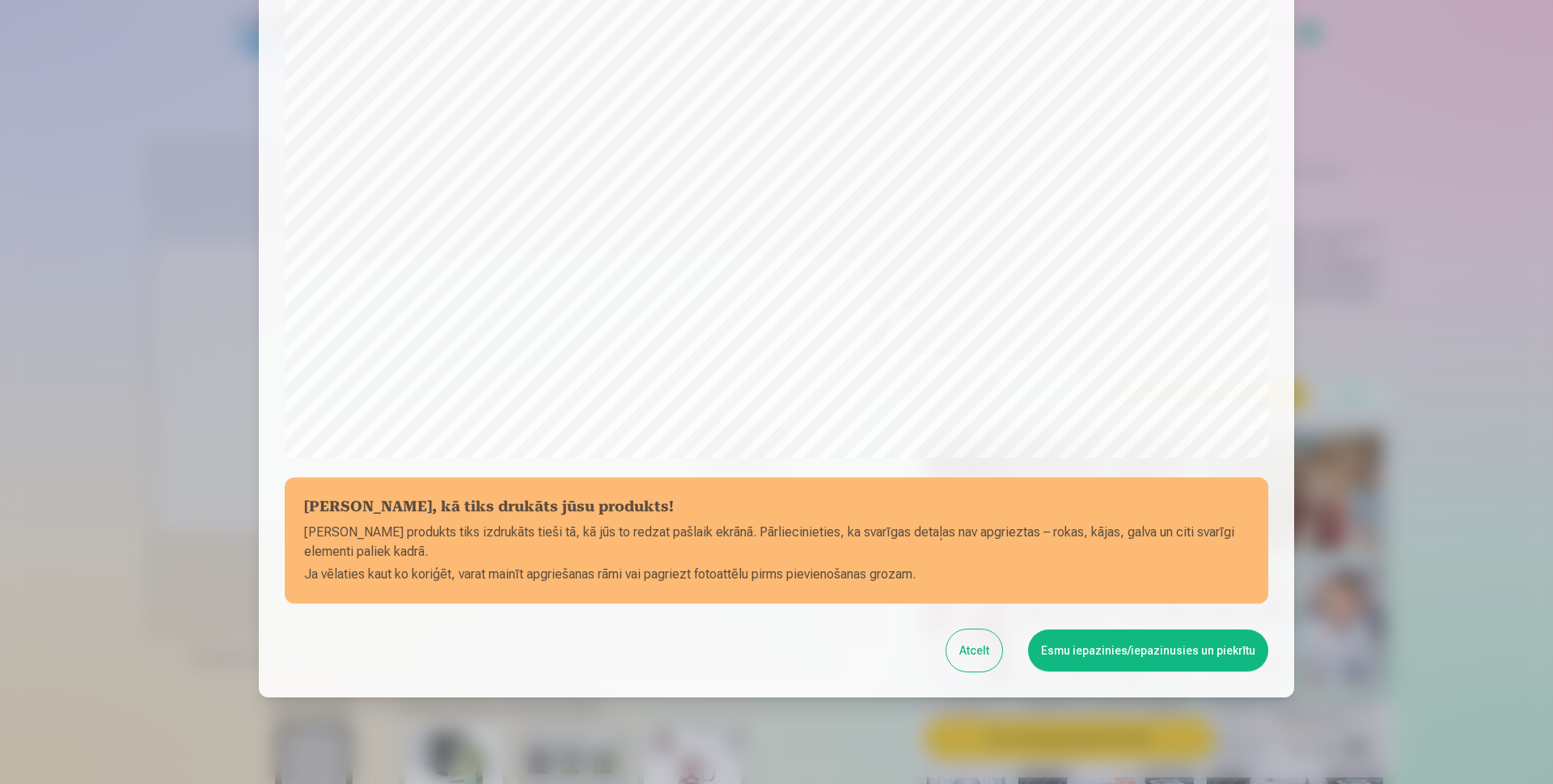
scroll to position [381, 0]
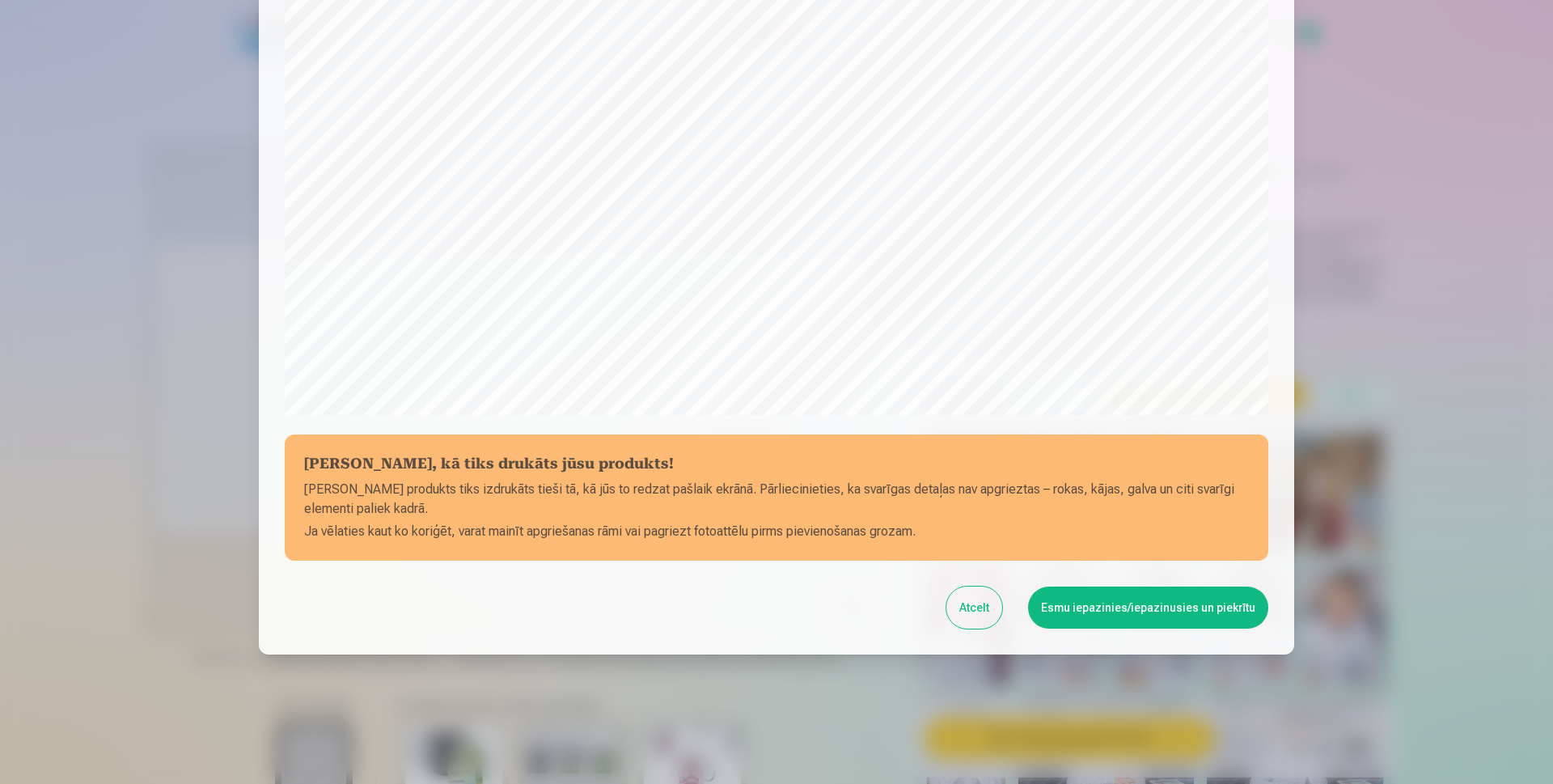
click at [968, 624] on button "Atcelt" at bounding box center [975, 608] width 56 height 42
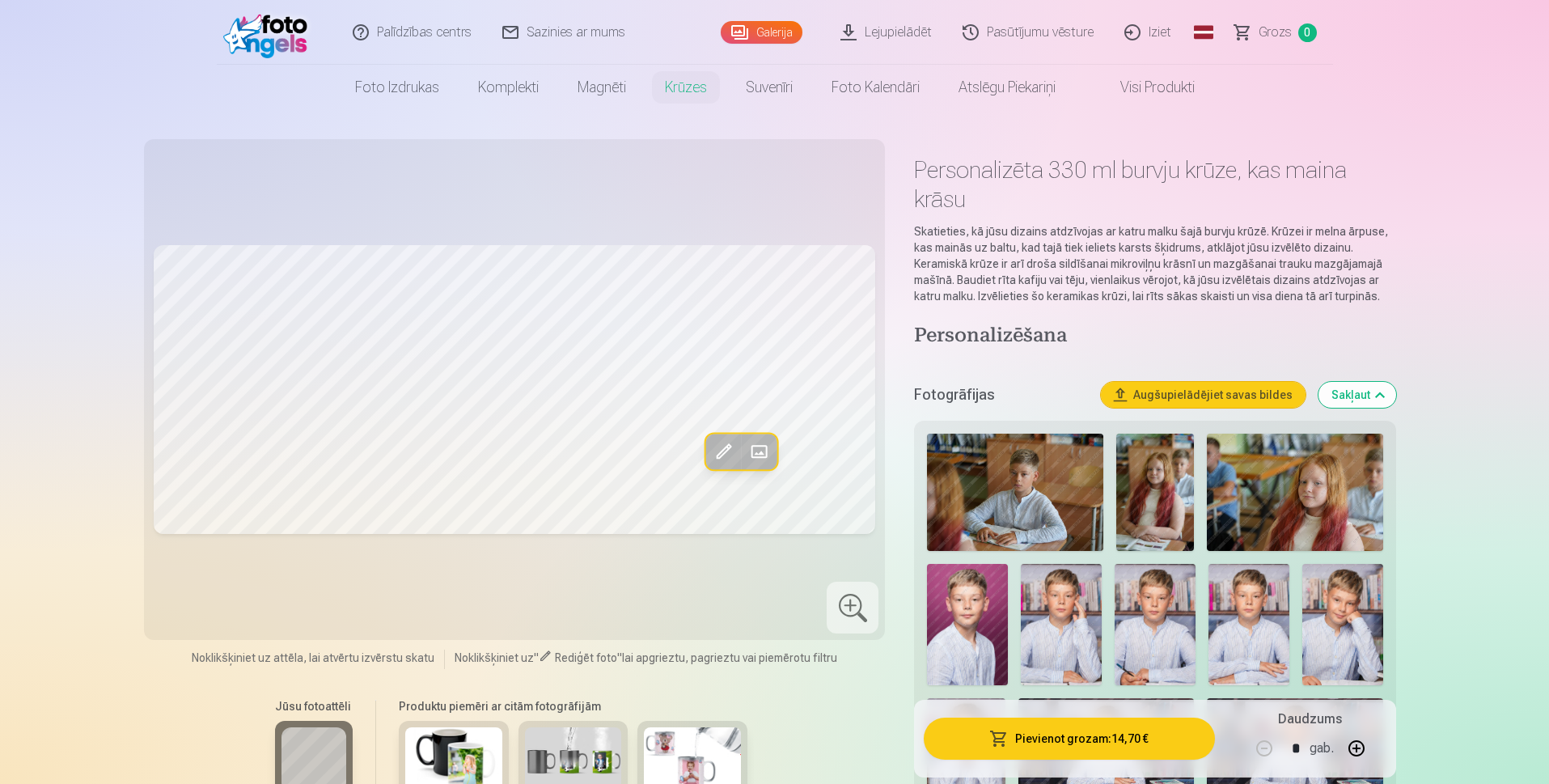
click at [1105, 736] on button "Pievienot grozam : 14,70 €" at bounding box center [1069, 739] width 290 height 42
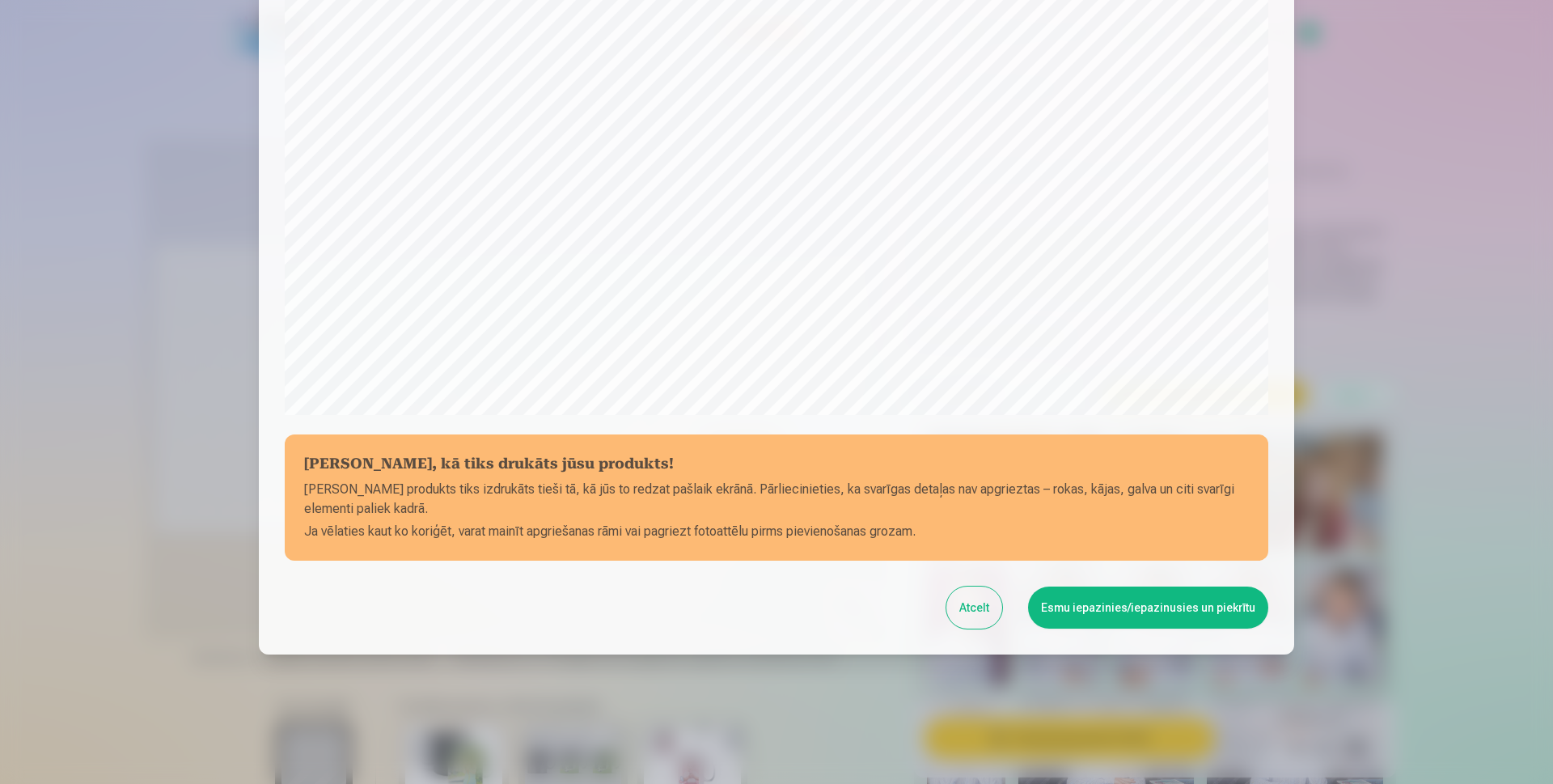
click at [960, 608] on button "Atcelt" at bounding box center [975, 608] width 56 height 42
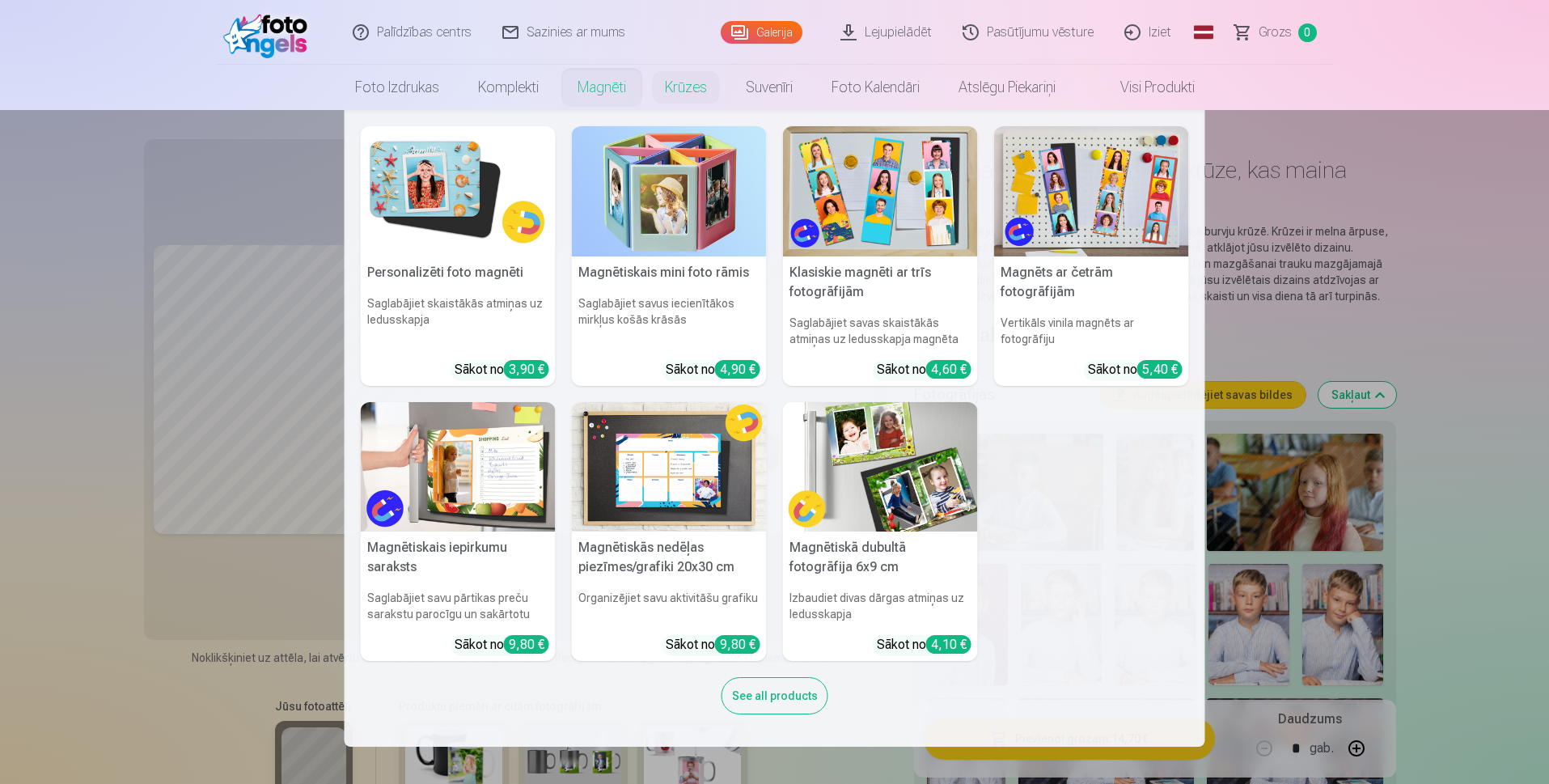
click at [608, 80] on link "Magnēti" at bounding box center [601, 87] width 87 height 45
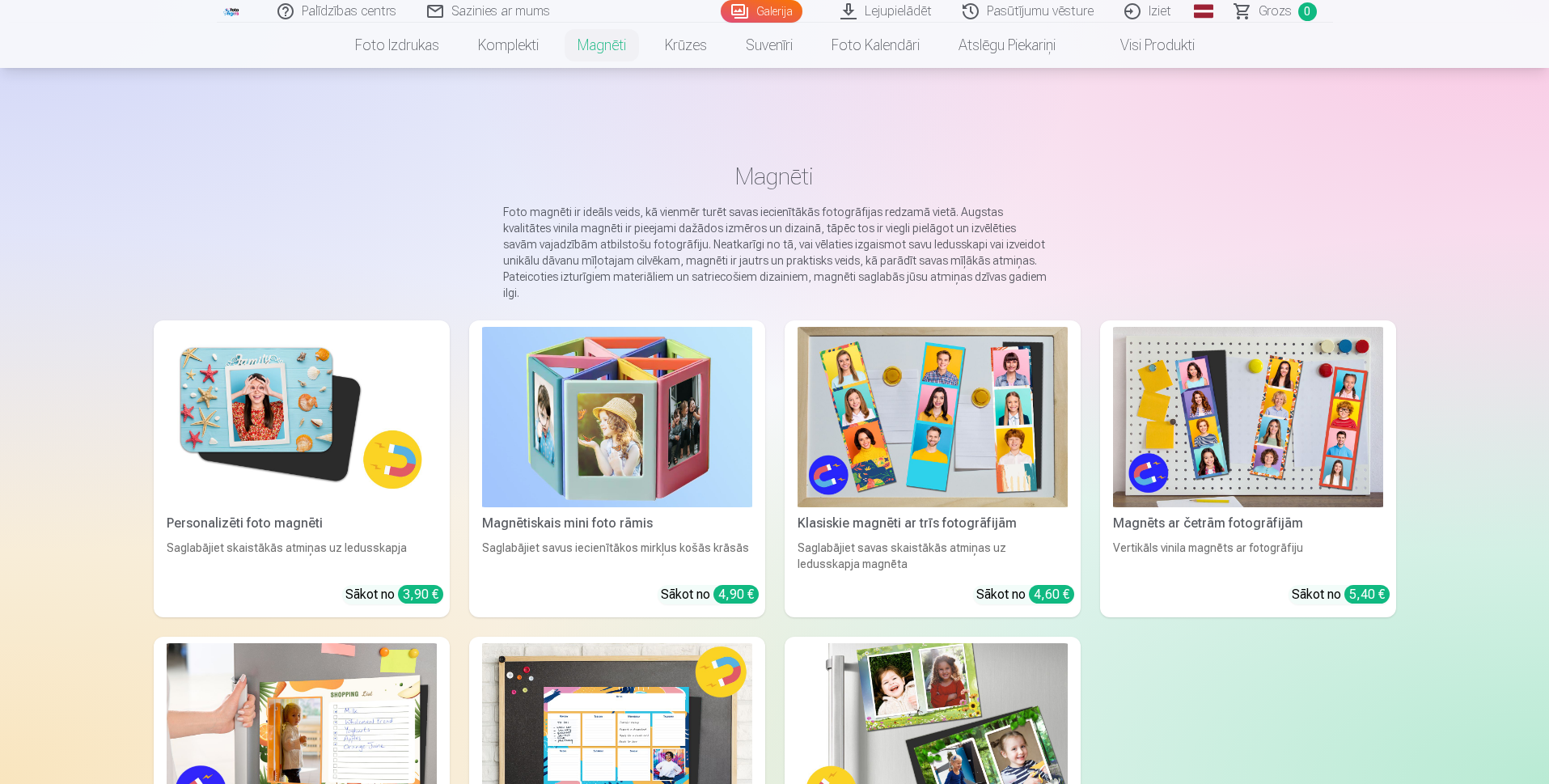
scroll to position [162, 0]
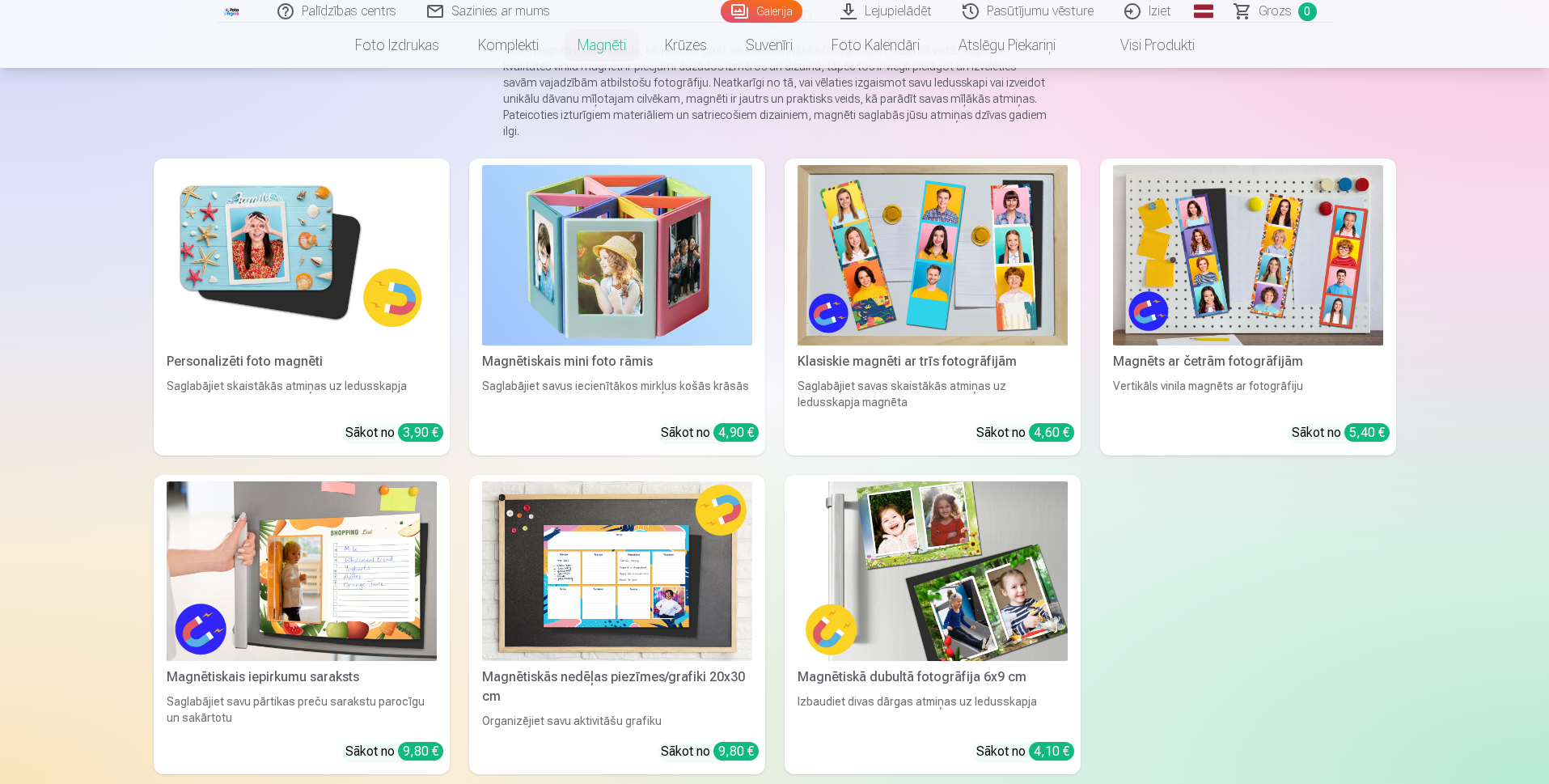
click at [279, 376] on link "Personalizēti foto magnēti Saglabājiet skaistākās atmiņas uz ledusskapja Sākot …" at bounding box center [302, 307] width 296 height 297
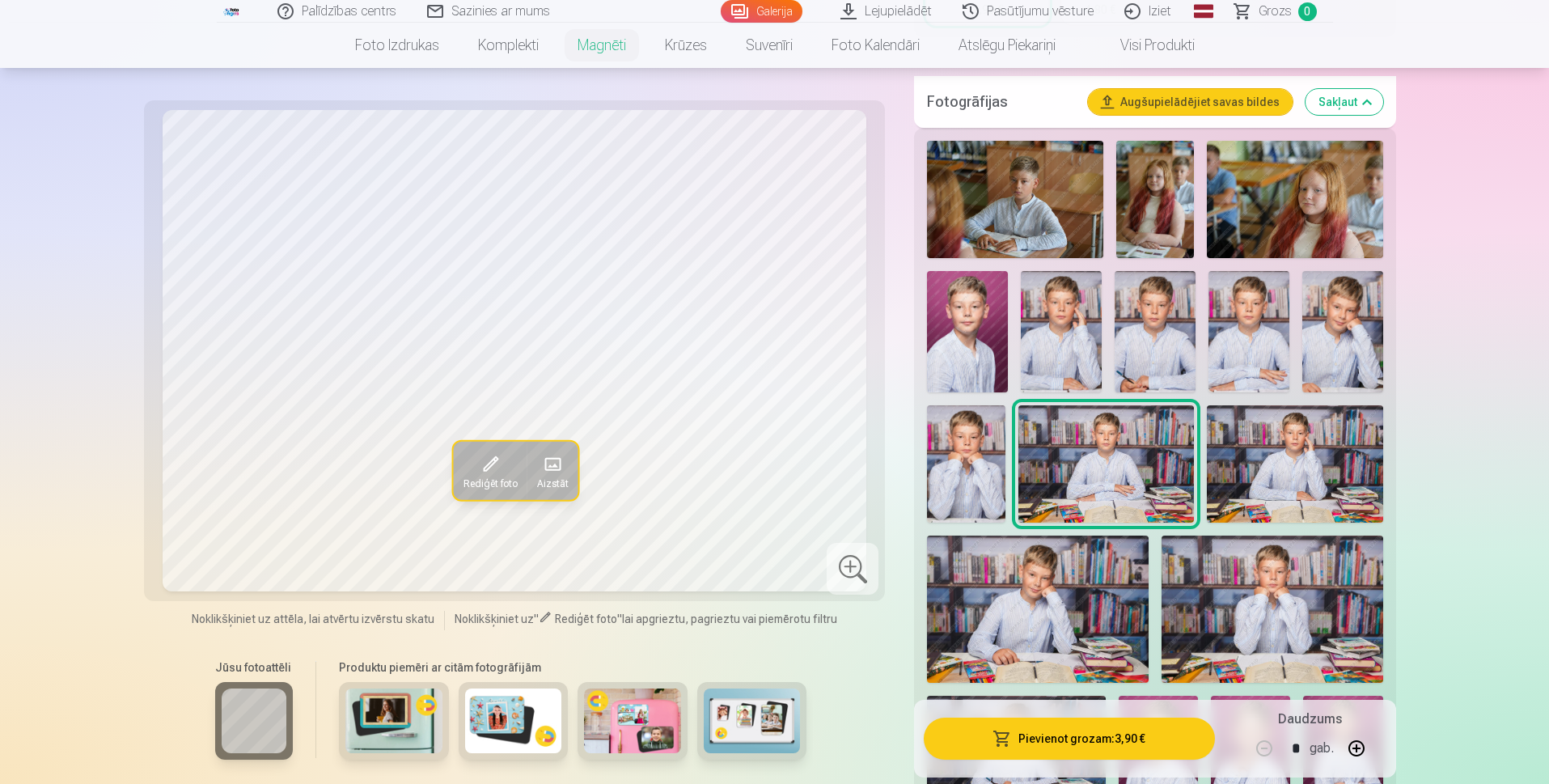
scroll to position [485, 0]
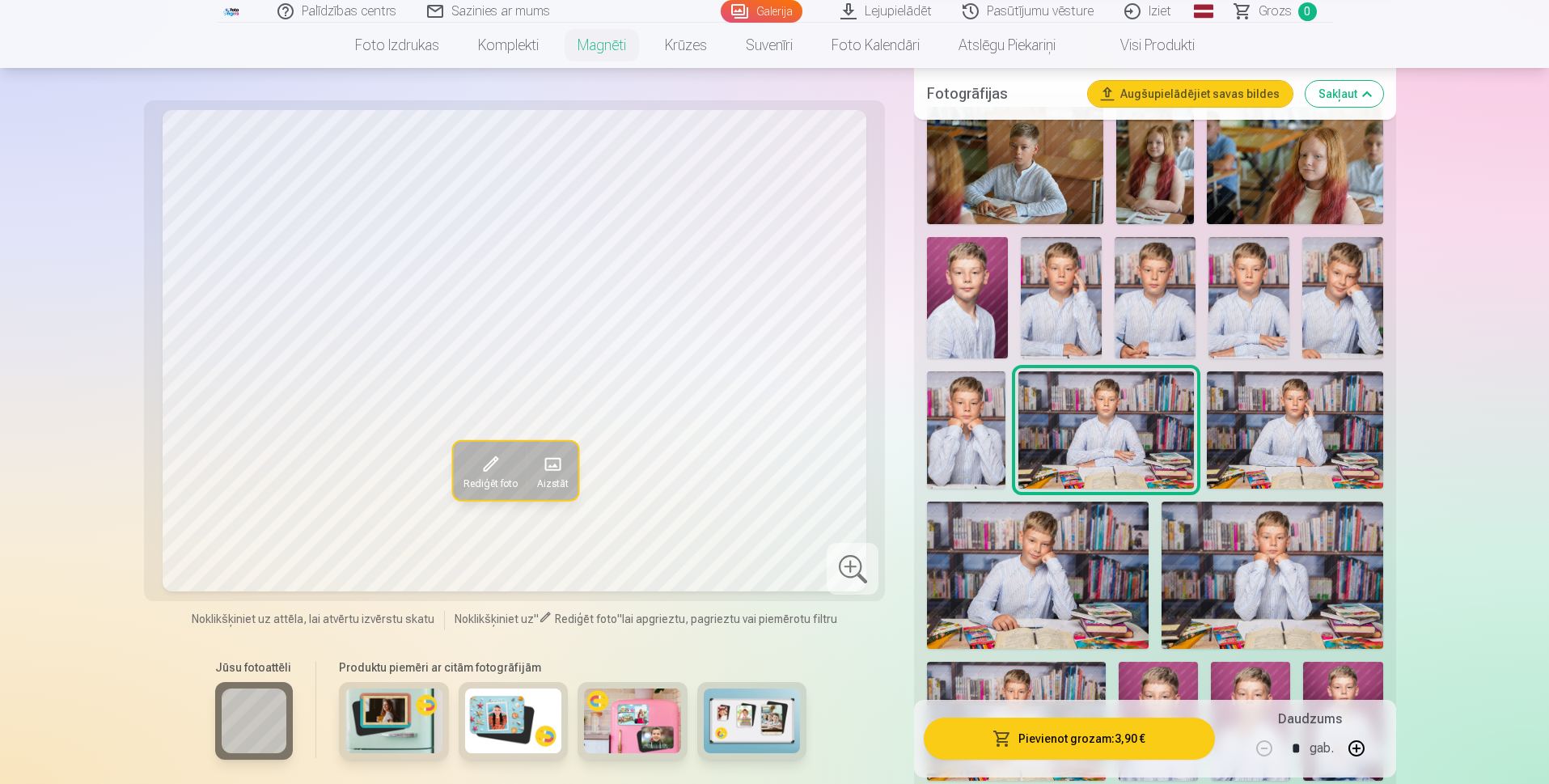
click at [413, 727] on img at bounding box center [393, 721] width 97 height 65
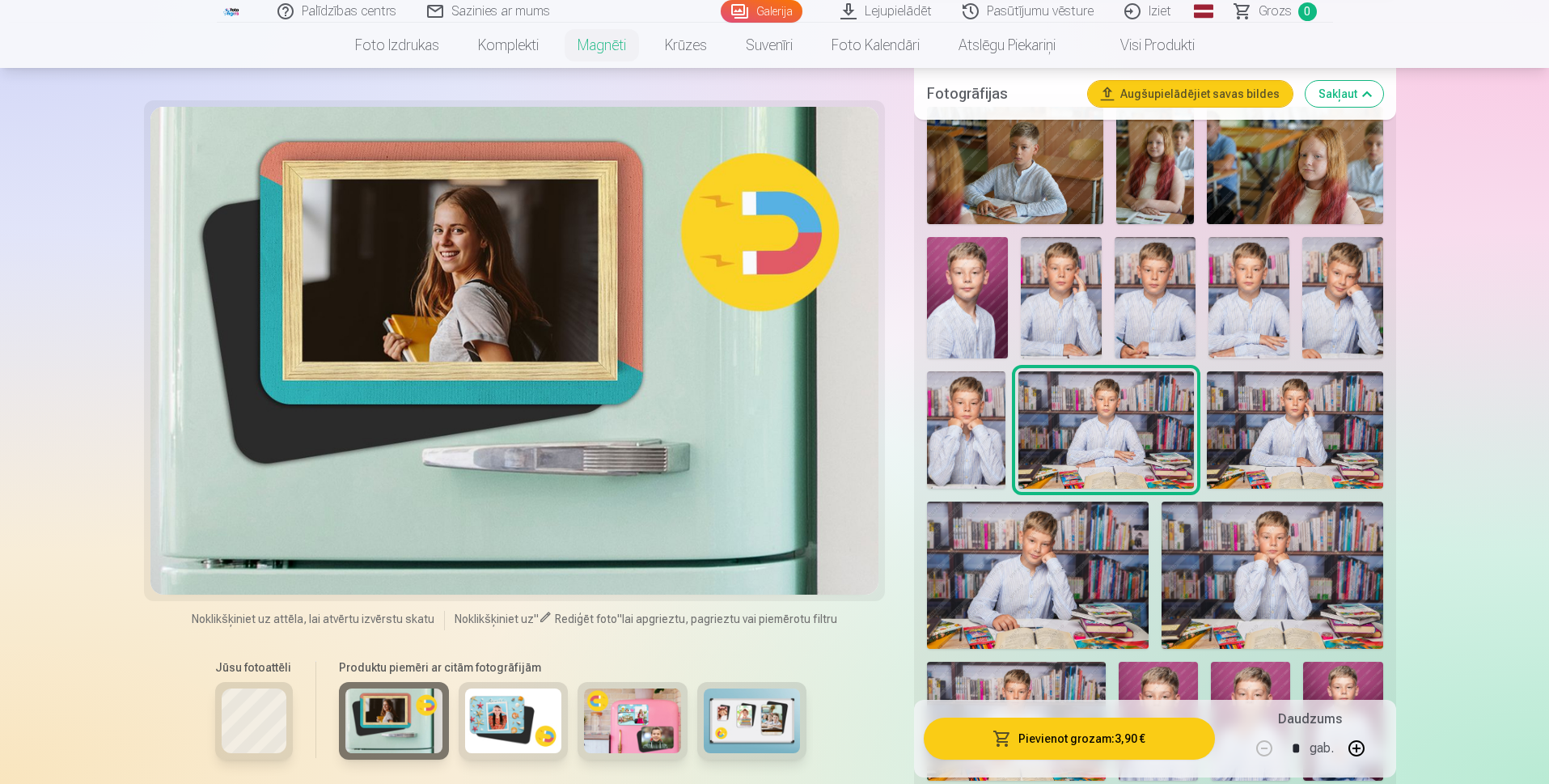
click at [218, 721] on div at bounding box center [254, 721] width 78 height 78
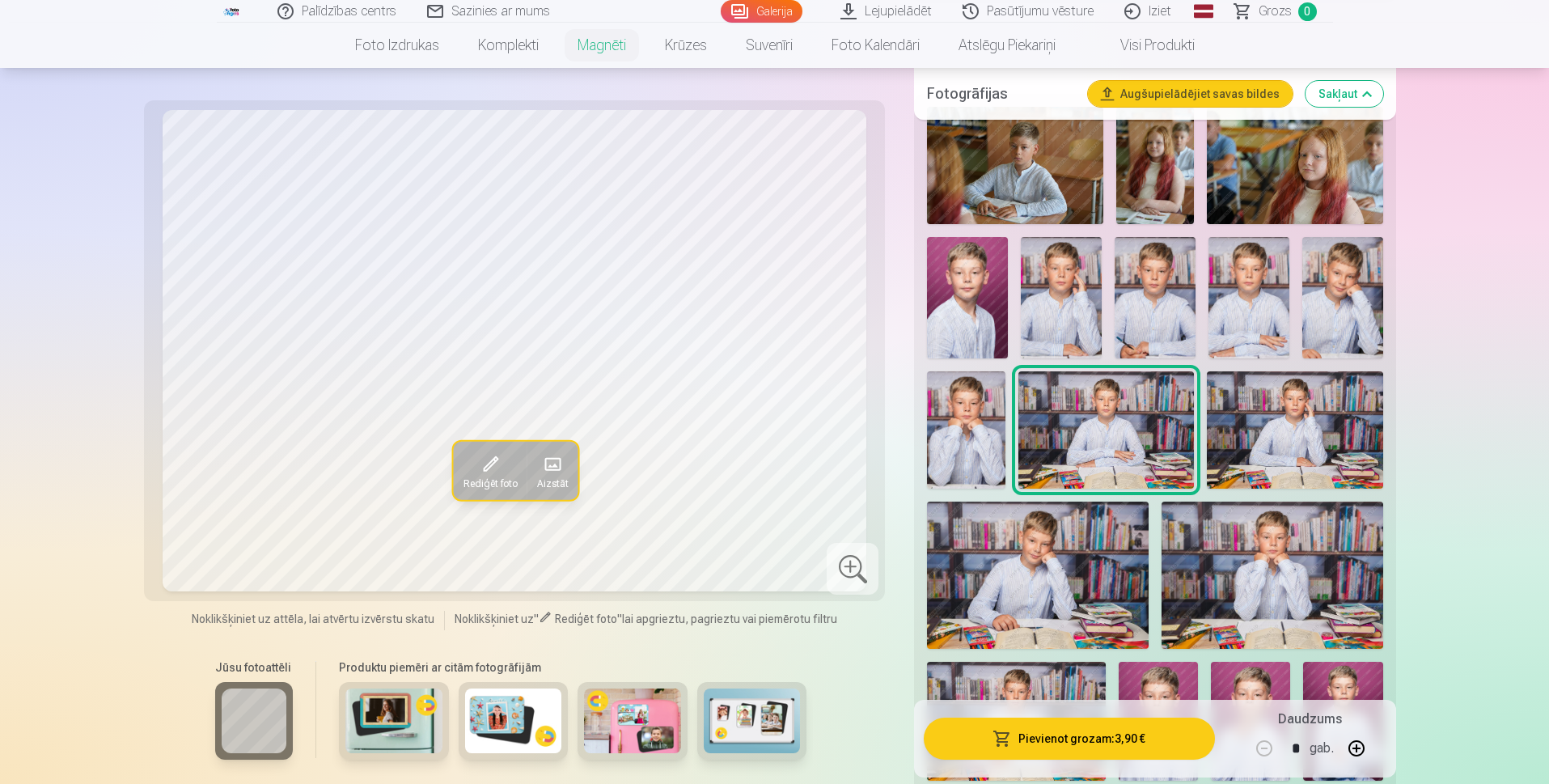
click at [329, 721] on div "Produktu piemēri ar citām fotogrāfijām" at bounding box center [573, 718] width 500 height 136
click at [362, 714] on img at bounding box center [393, 721] width 97 height 65
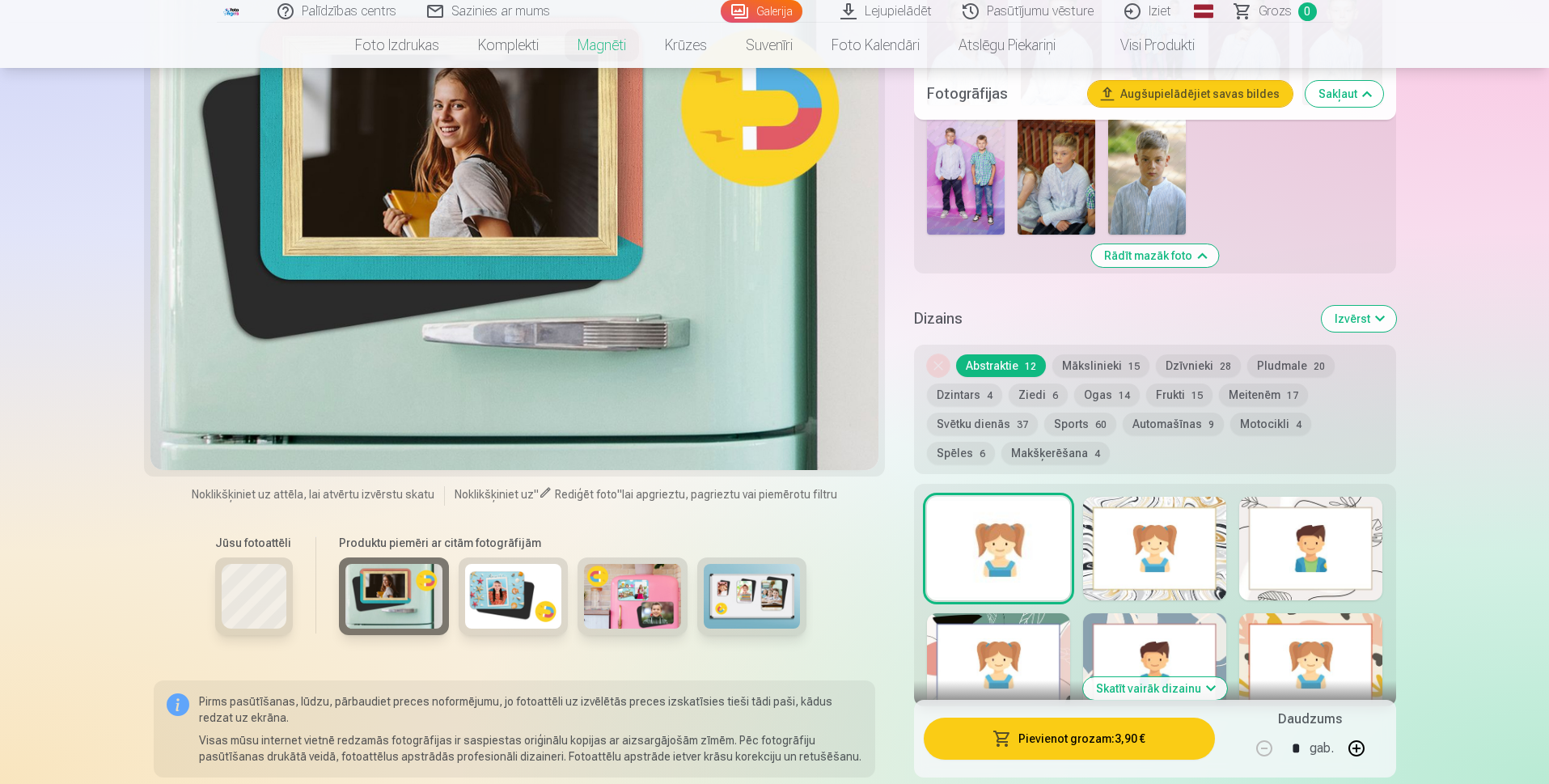
scroll to position [1375, 0]
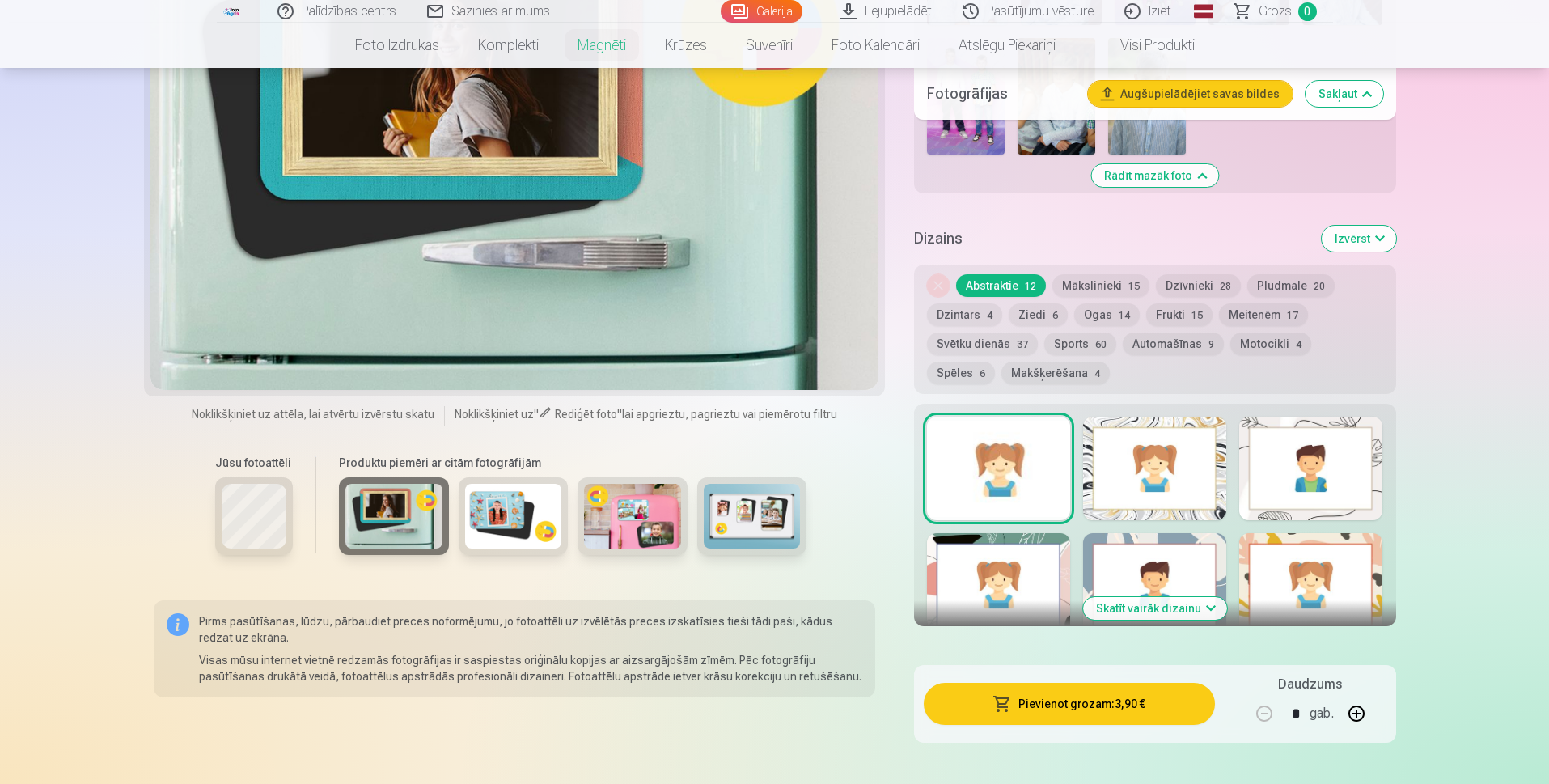
click at [1294, 472] on div at bounding box center [1310, 469] width 143 height 104
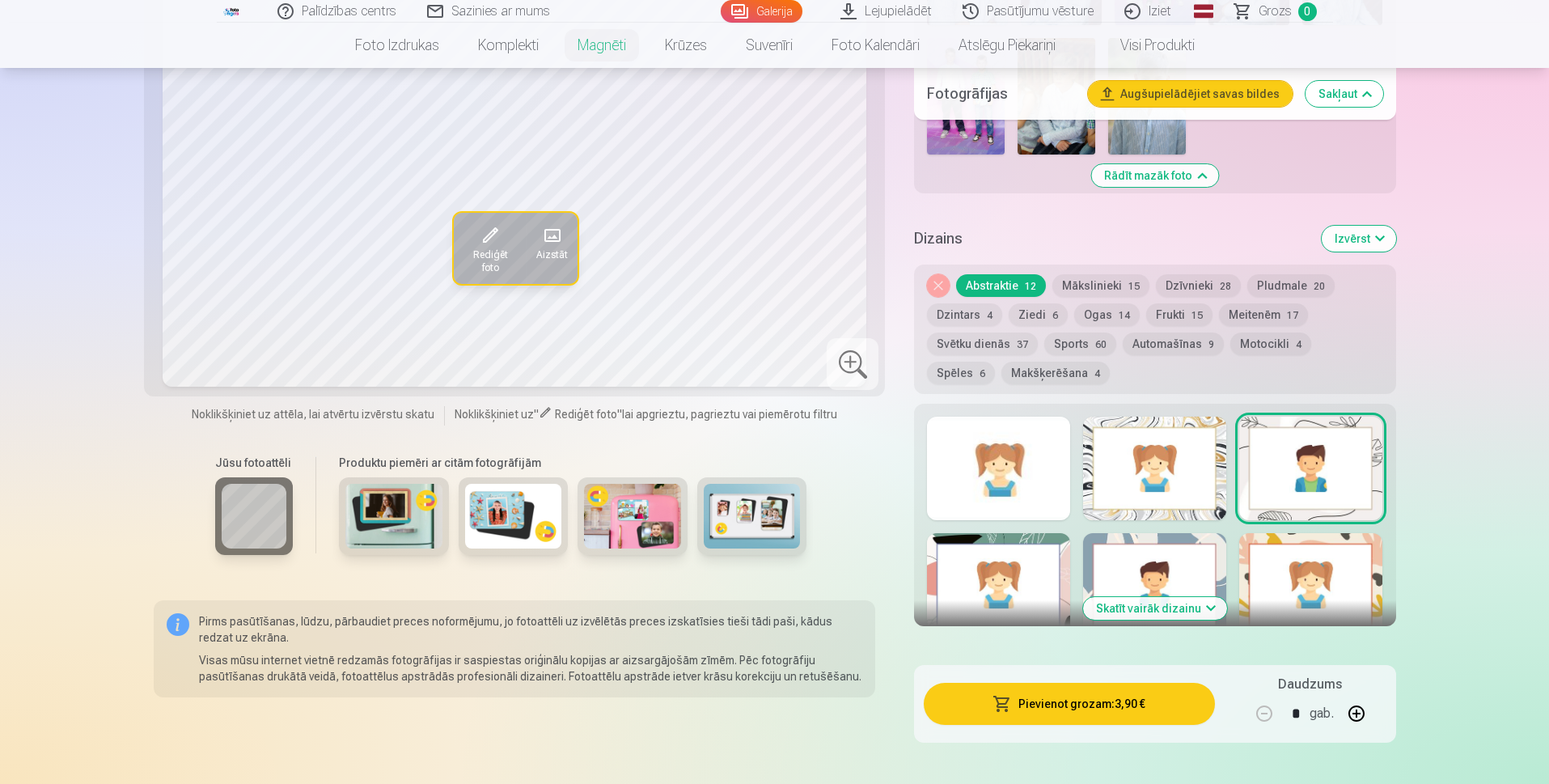
click at [981, 508] on div at bounding box center [998, 469] width 143 height 104
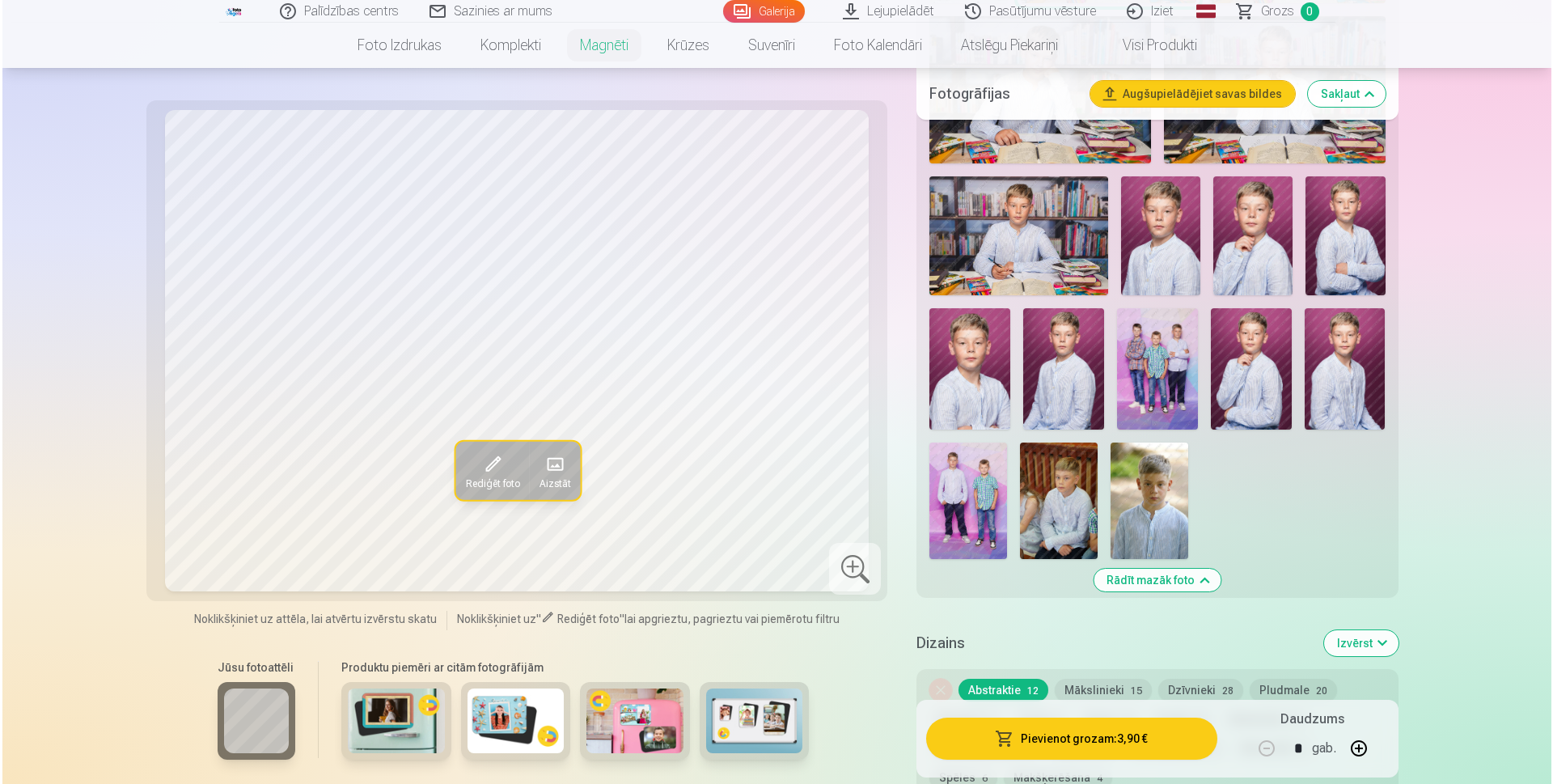
scroll to position [809, 0]
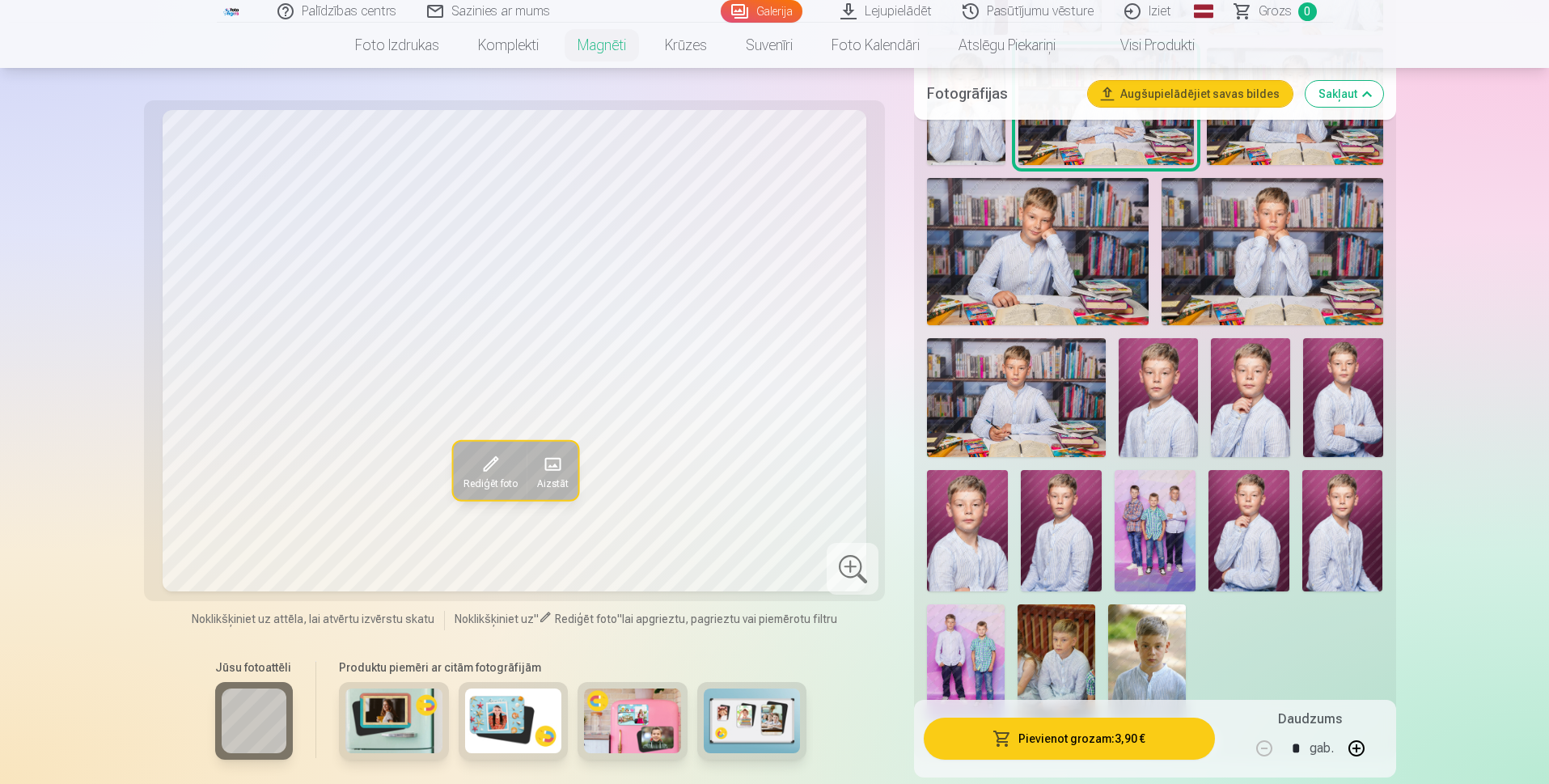
click at [1184, 506] on img at bounding box center [1155, 530] width 81 height 121
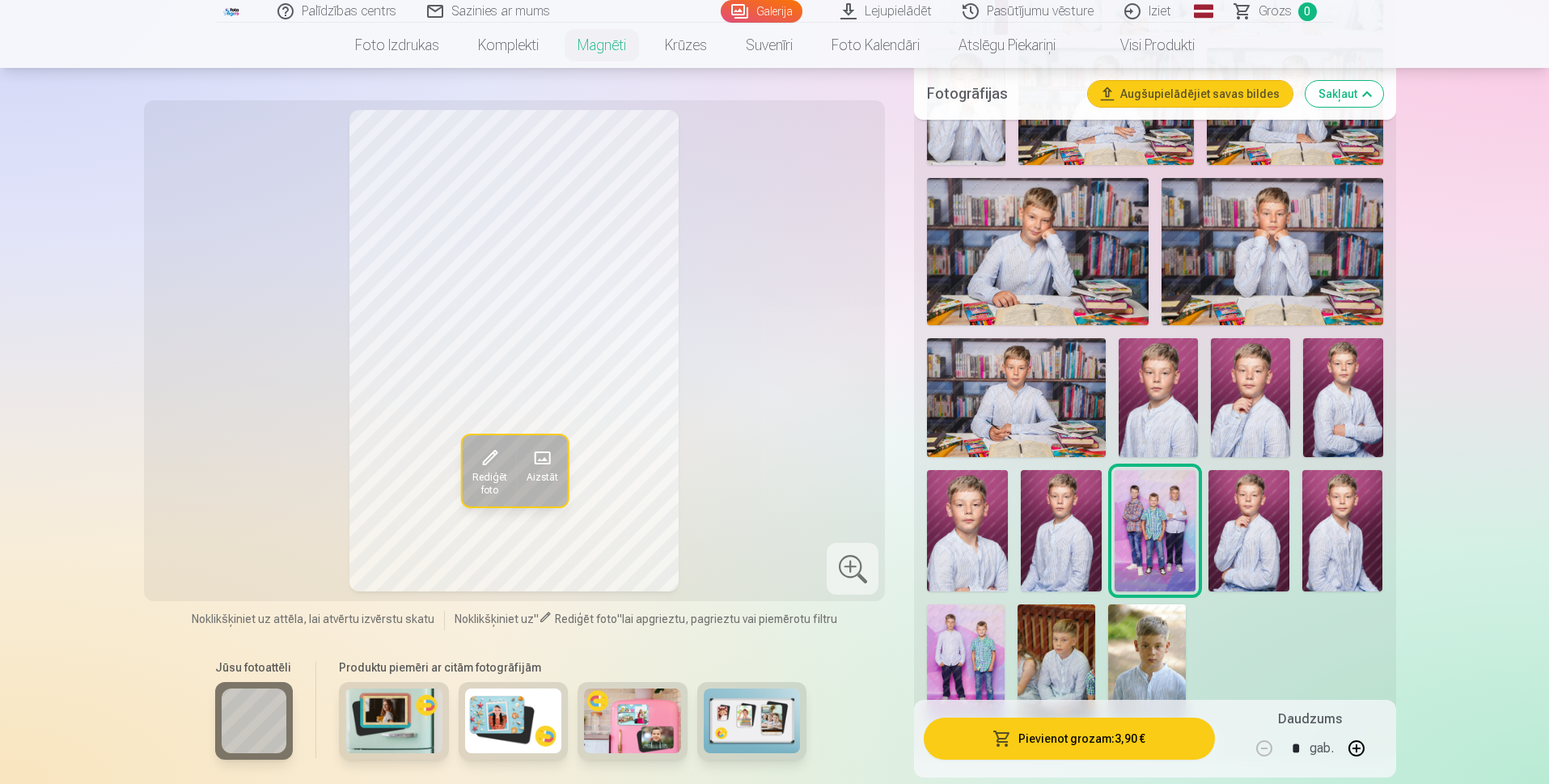
click at [1066, 747] on button "Pievienot grozam : 3,90 €" at bounding box center [1069, 739] width 290 height 42
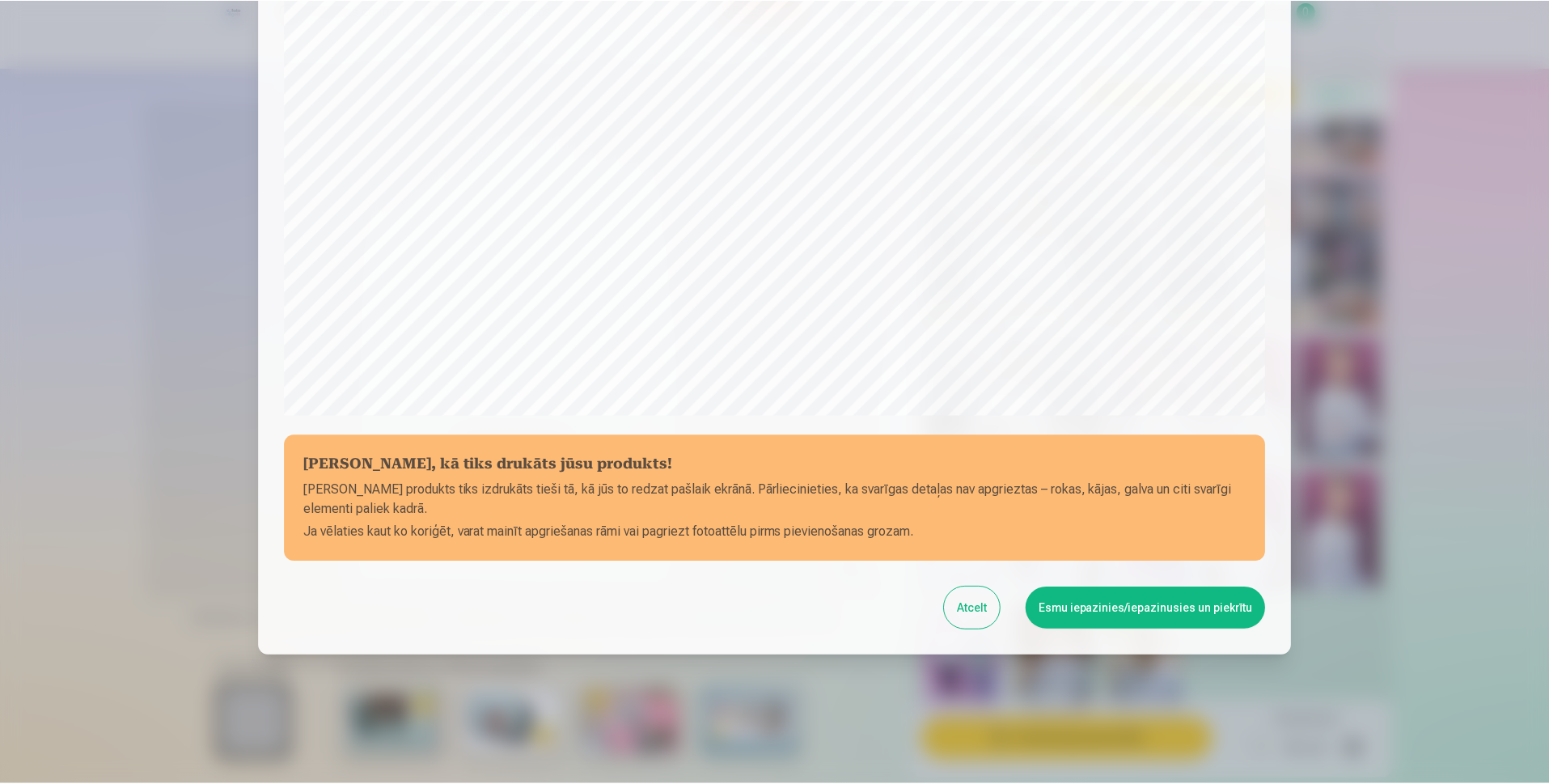
scroll to position [381, 0]
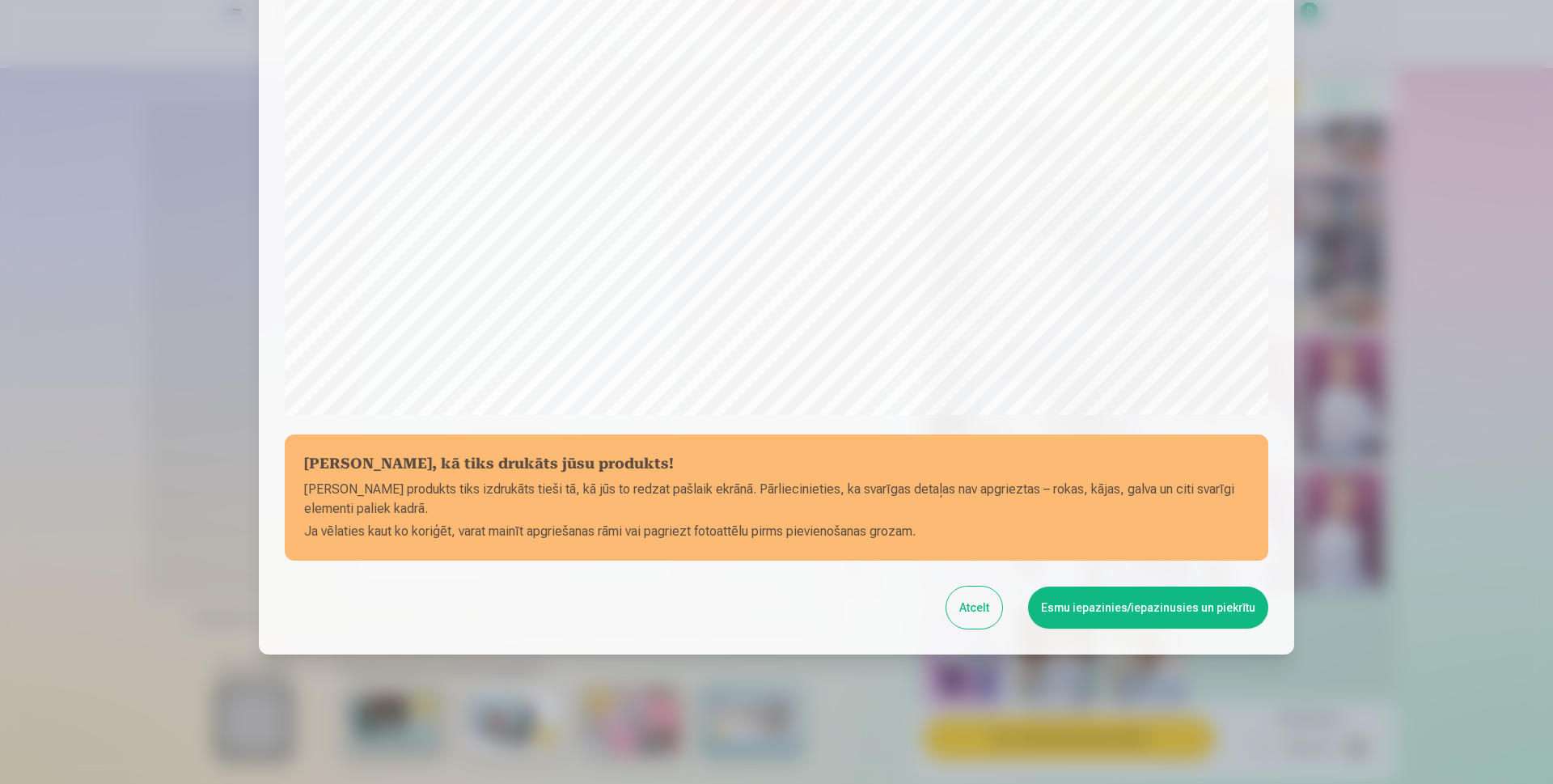
click at [957, 621] on button "Atcelt" at bounding box center [975, 608] width 56 height 42
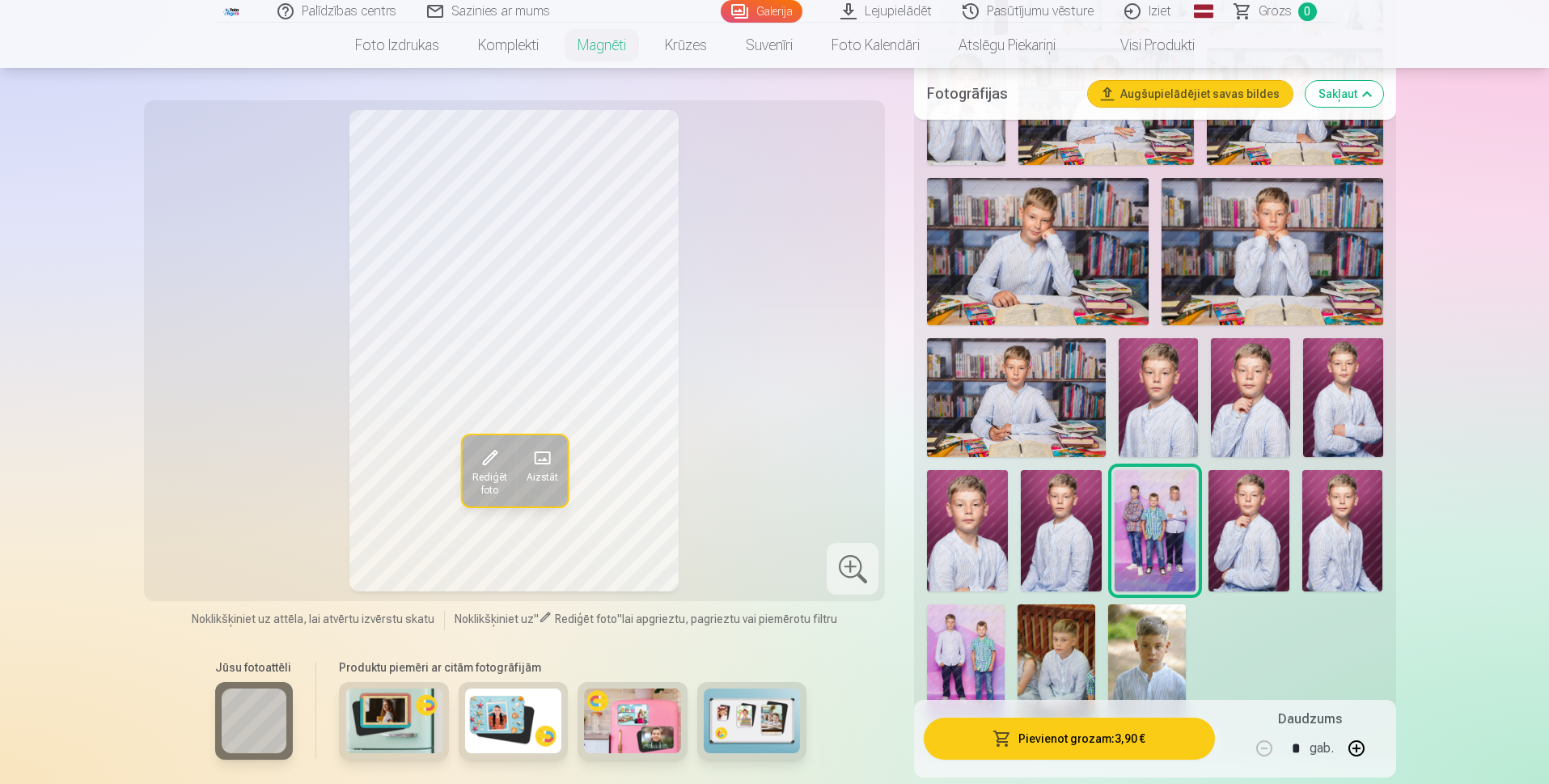
click at [1061, 508] on img at bounding box center [1061, 530] width 81 height 121
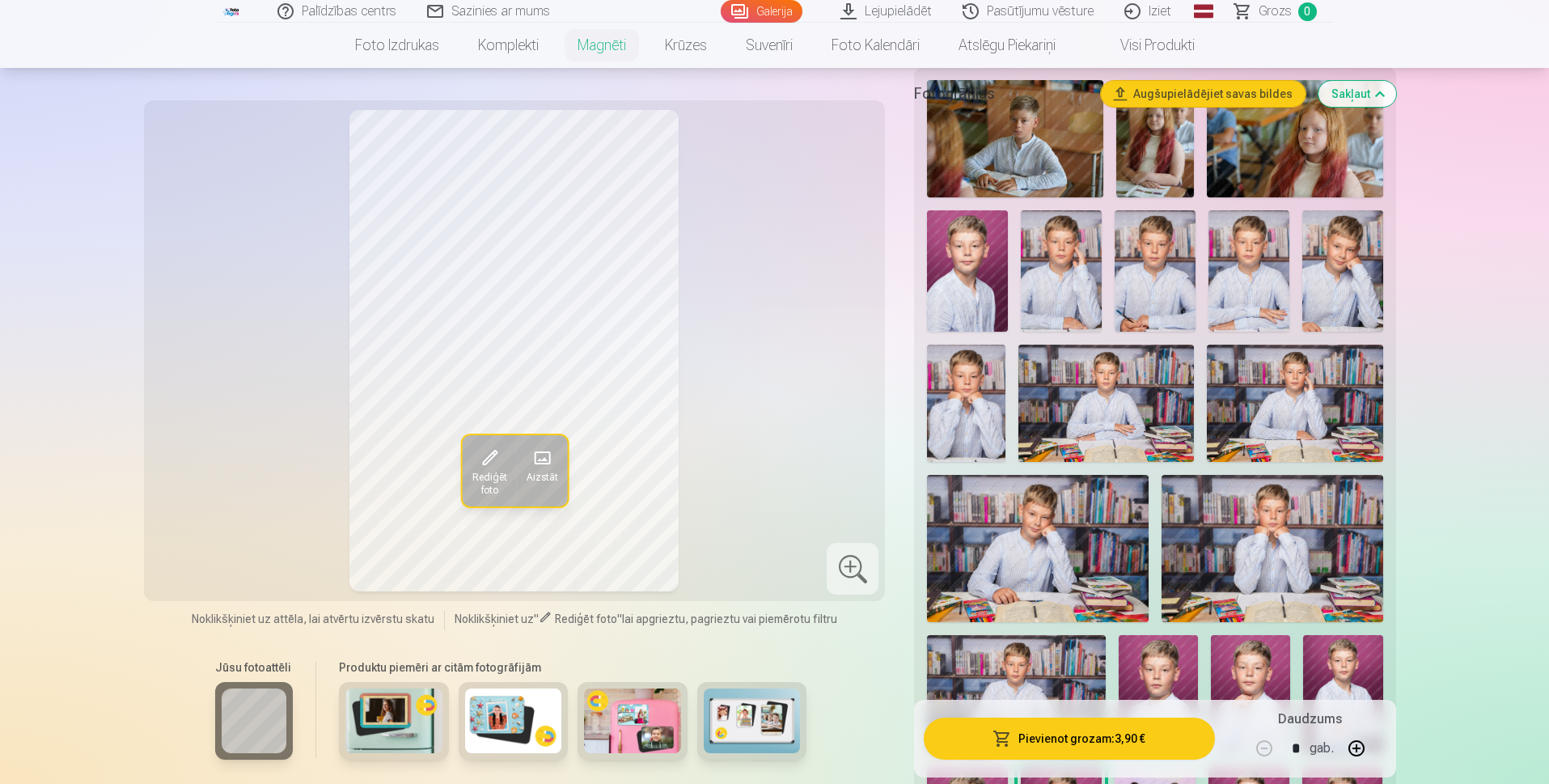
scroll to position [405, 0]
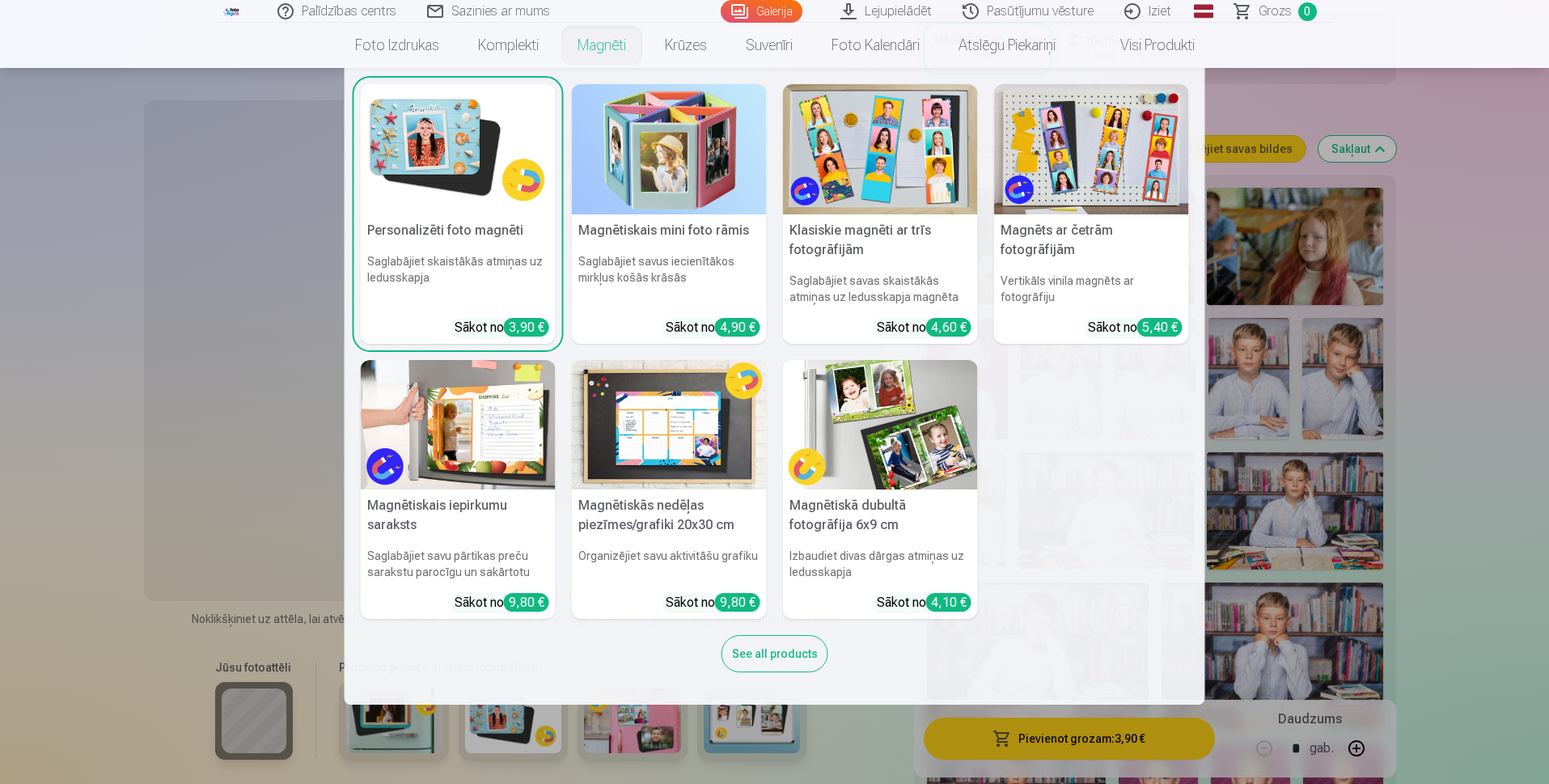
click at [1447, 364] on nav "Personalizēti foto magnēti Saglabājiet skaistākās atmiņas uz ledusskapja Sākot …" at bounding box center [774, 386] width 1549 height 637
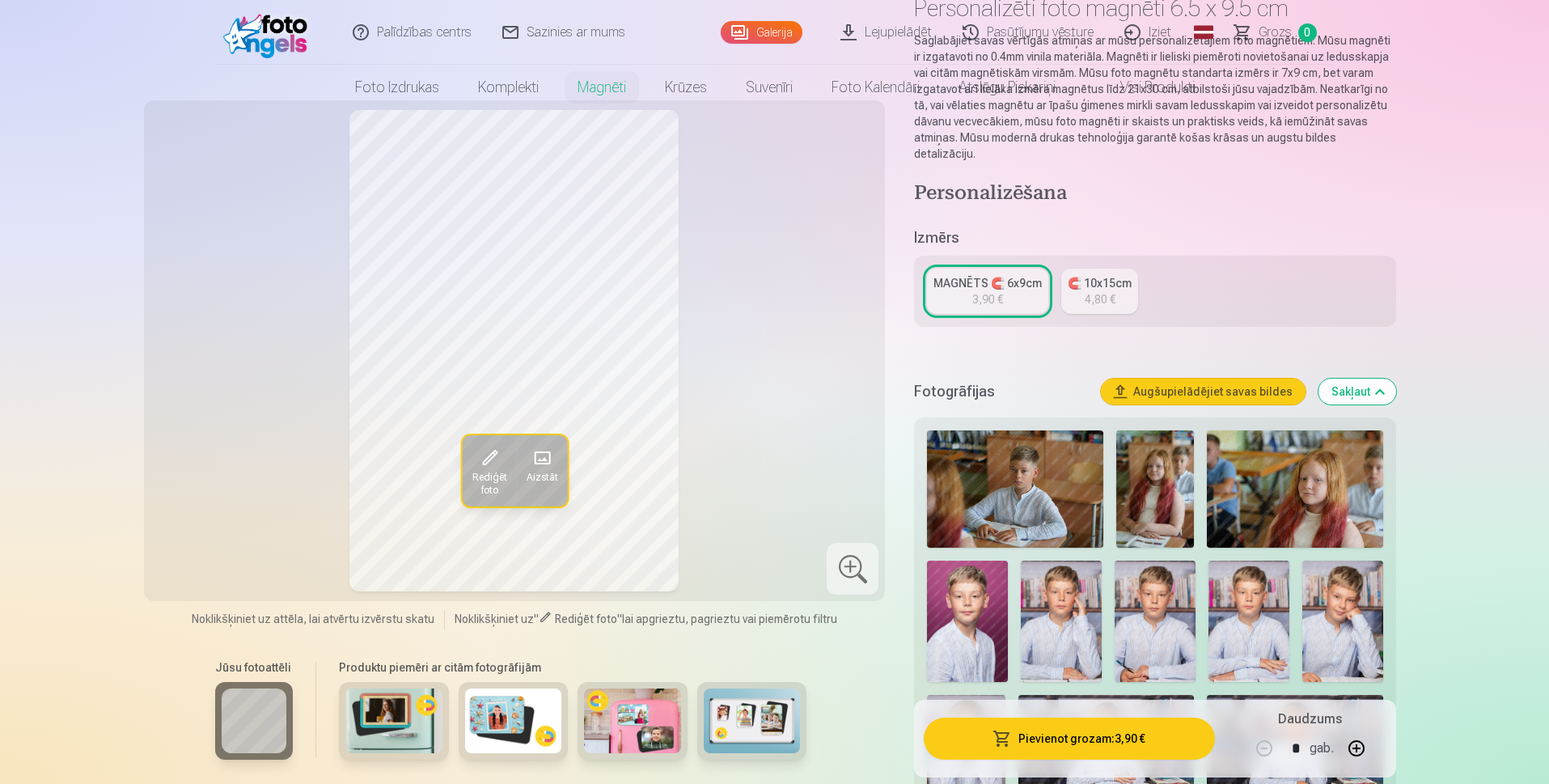
scroll to position [0, 0]
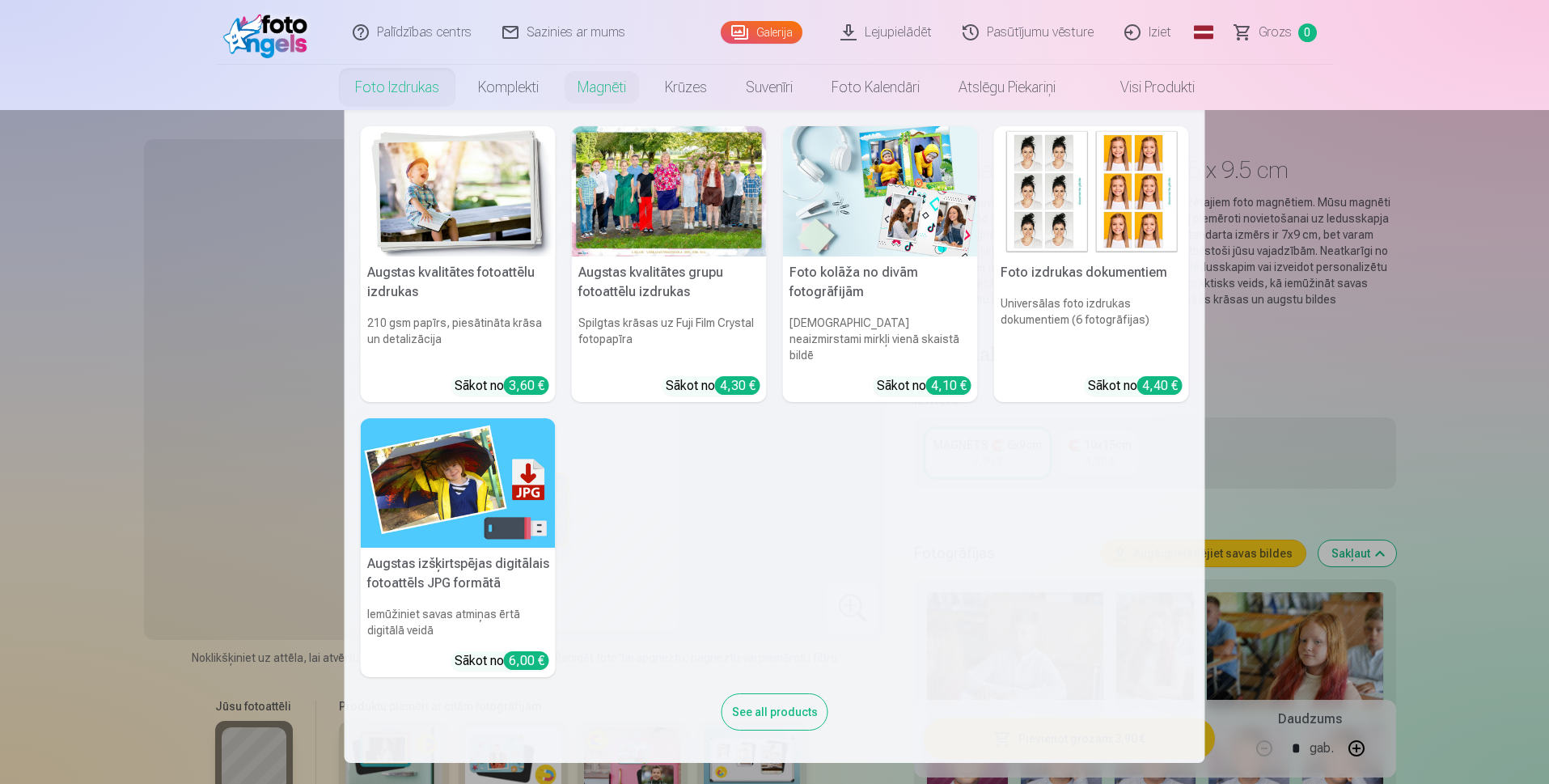
click at [633, 311] on h6 "Spilgtas krāsas uz Fuji Film Crystal fotopapīra" at bounding box center [669, 338] width 195 height 61
